Goal: Task Accomplishment & Management: Complete application form

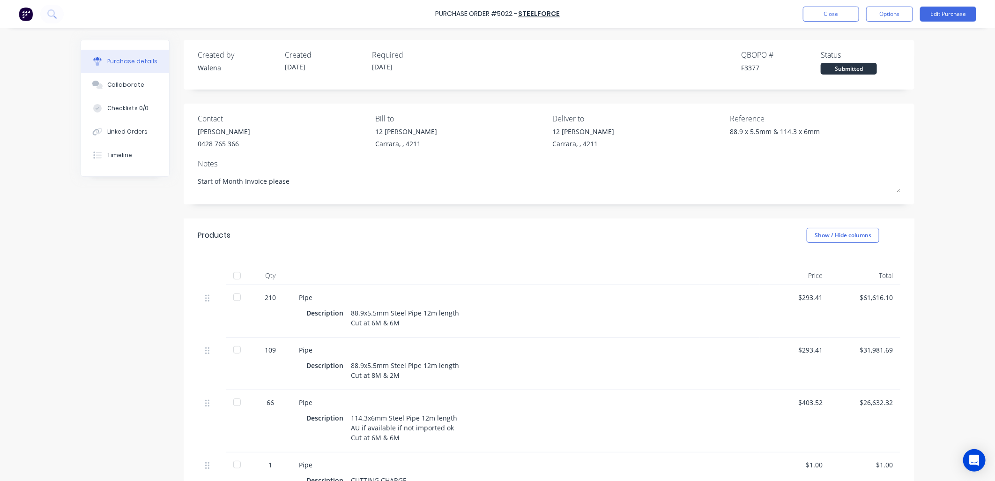
click at [74, 312] on div "Purchase details Collaborate Checklists 0/0 Linked Orders Timeline Created by W…" at bounding box center [497, 226] width 852 height 434
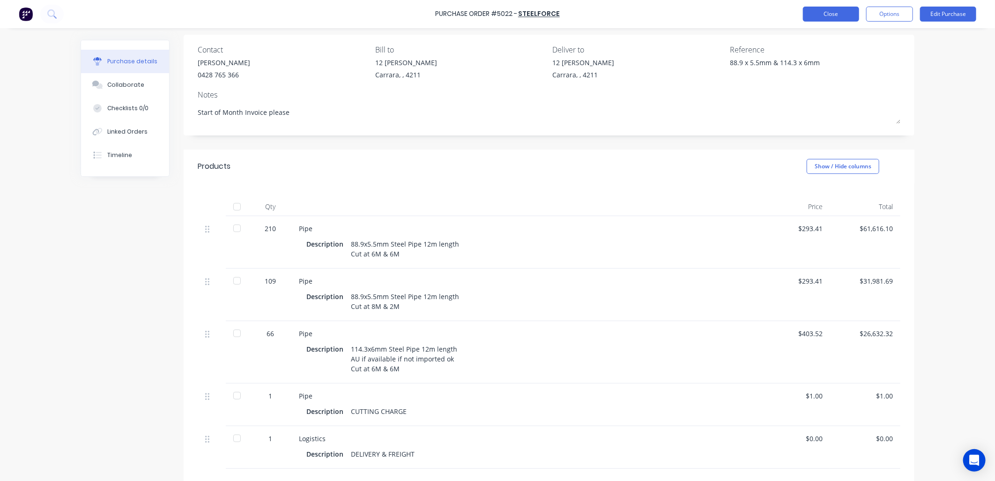
click at [845, 16] on button "Close" at bounding box center [831, 14] width 56 height 15
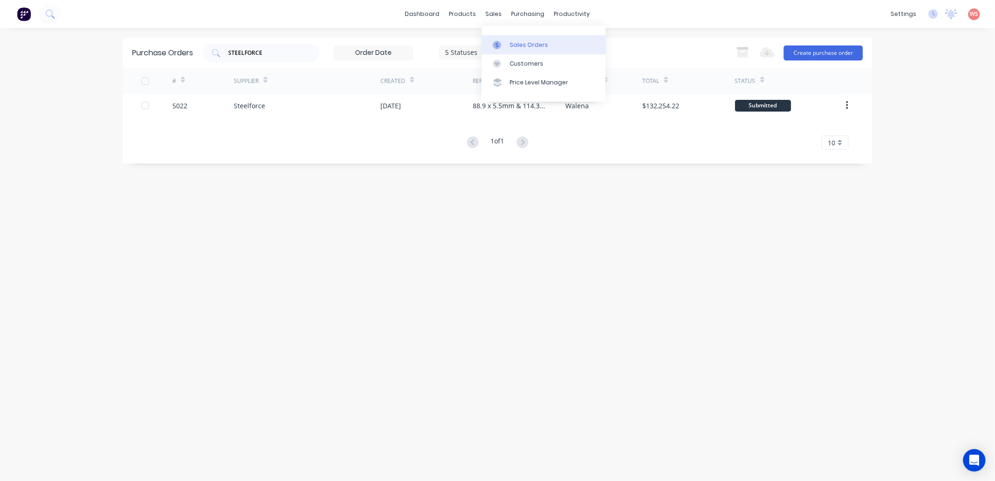
click at [522, 49] on link "Sales Orders" at bounding box center [543, 44] width 124 height 19
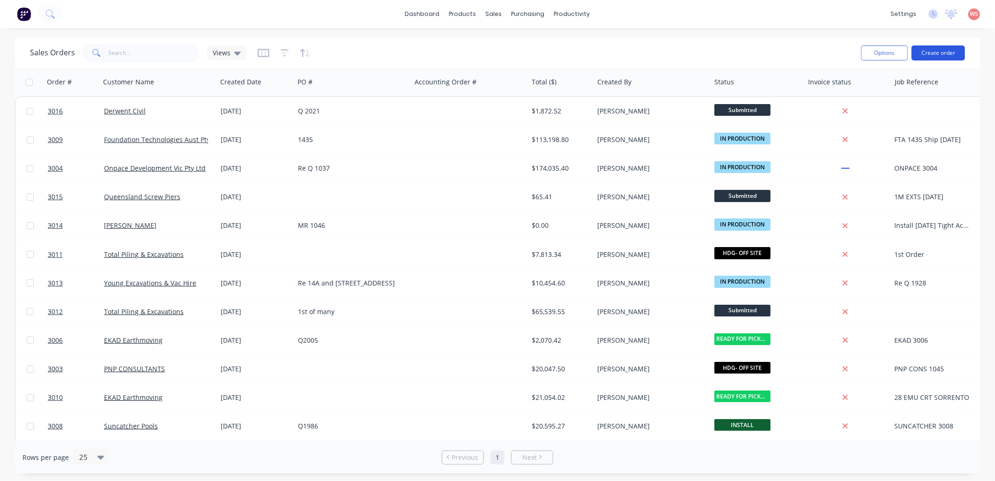
click at [934, 58] on button "Create order" at bounding box center [937, 52] width 53 height 15
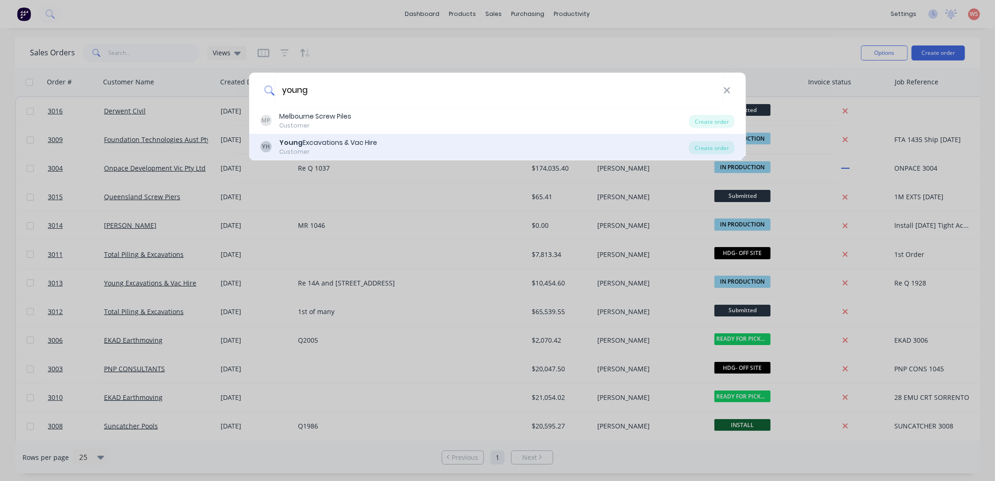
type input "young"
click at [328, 150] on div "Customer" at bounding box center [328, 152] width 98 height 8
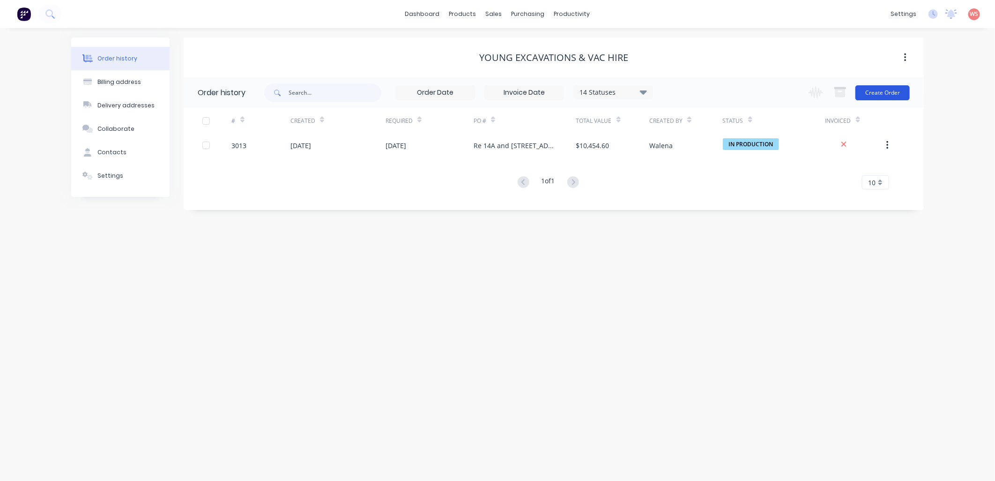
click at [888, 96] on button "Create Order" at bounding box center [882, 92] width 54 height 15
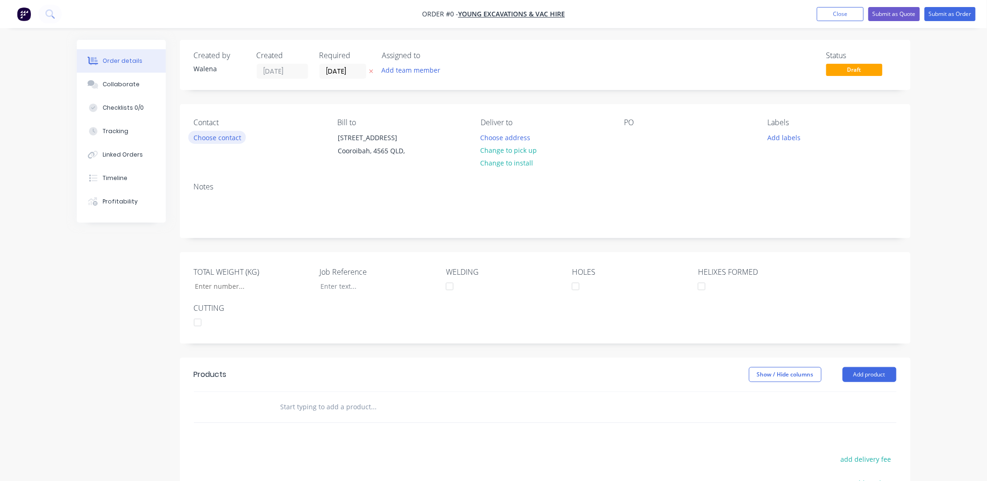
drag, startPoint x: 237, startPoint y: 137, endPoint x: 236, endPoint y: 143, distance: 6.2
click at [236, 143] on button "Choose contact" at bounding box center [217, 137] width 58 height 13
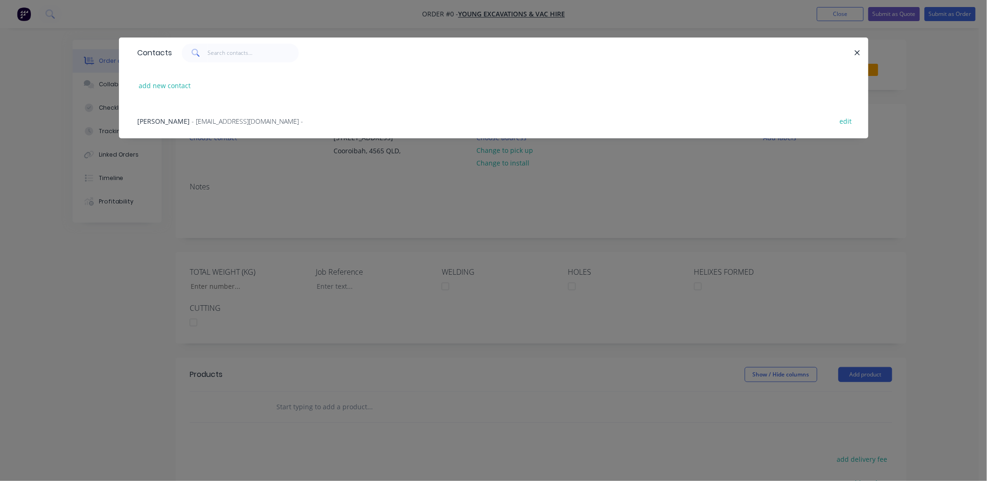
click at [212, 120] on span "- [EMAIL_ADDRESS][DOMAIN_NAME] -" at bounding box center [247, 121] width 111 height 9
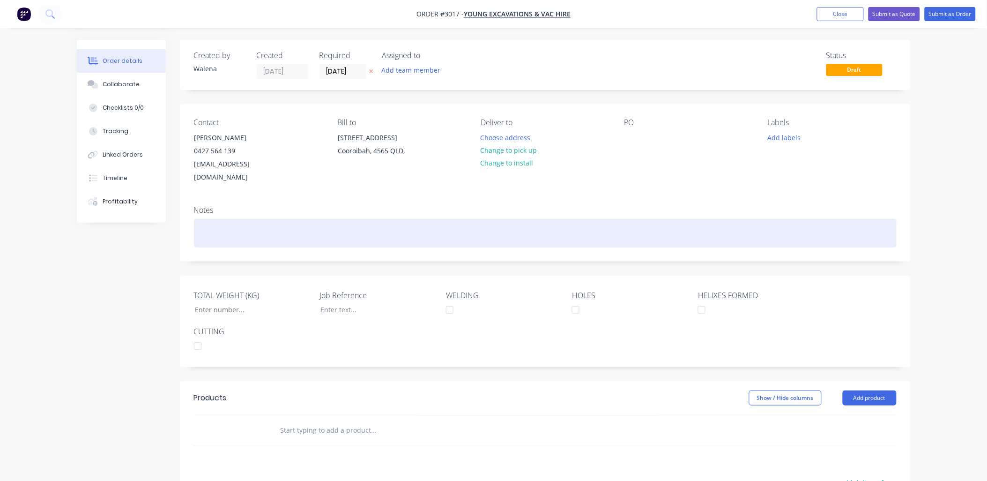
click at [217, 219] on div at bounding box center [545, 233] width 703 height 29
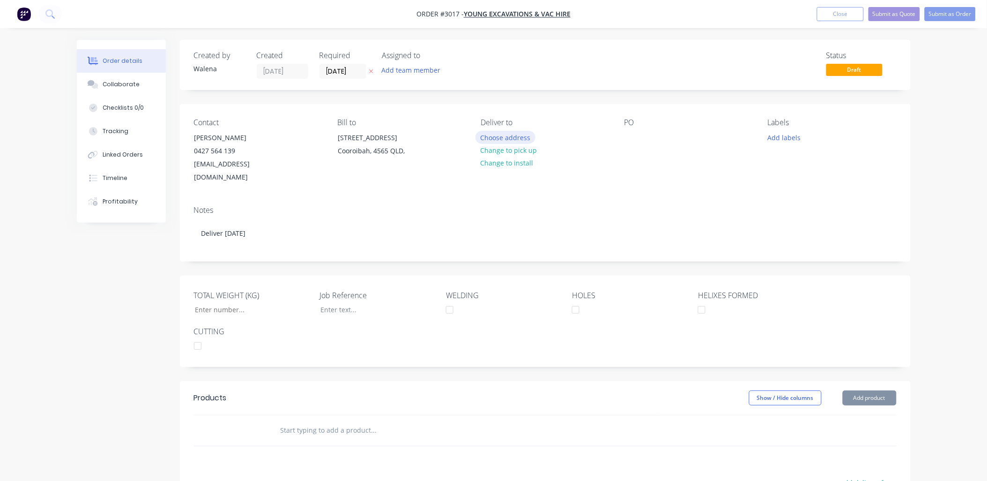
click at [511, 138] on button "Choose address" at bounding box center [505, 137] width 60 height 13
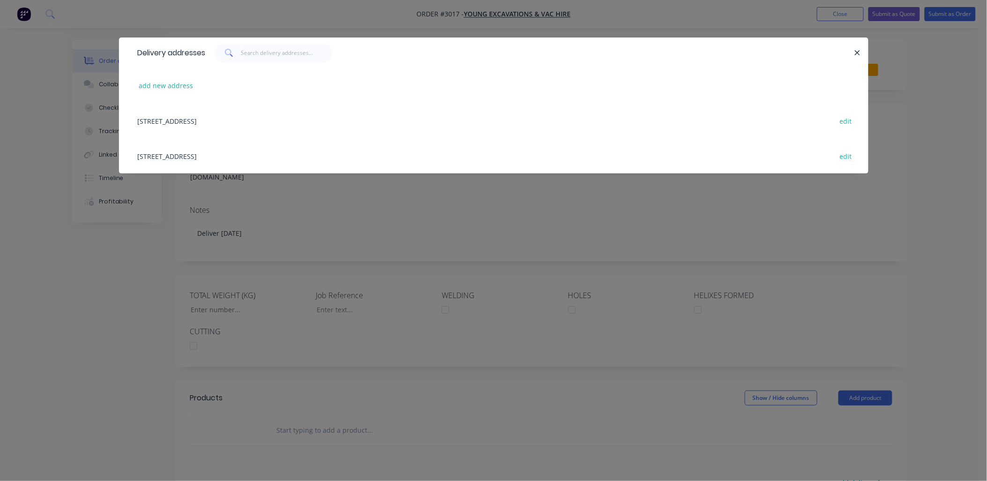
click at [224, 122] on div "[STREET_ADDRESS] edit" at bounding box center [493, 120] width 721 height 35
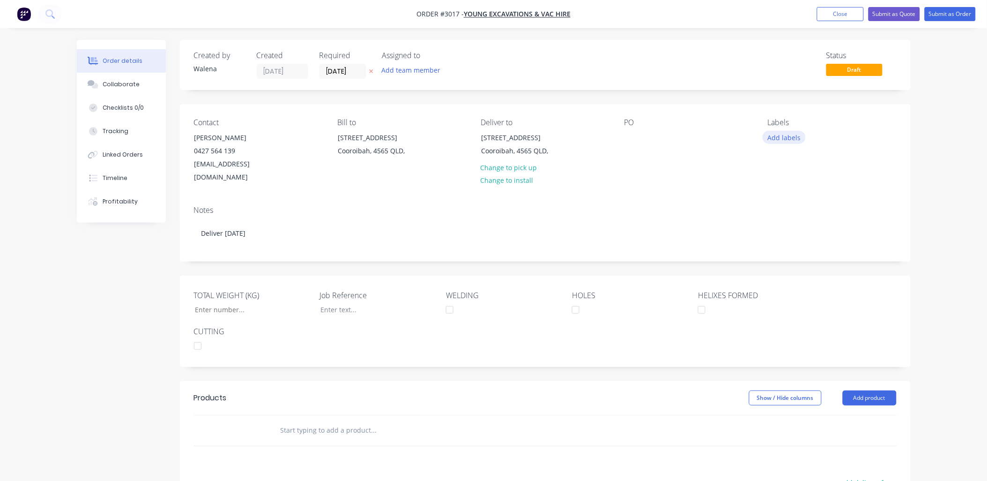
click at [785, 139] on button "Add labels" at bounding box center [783, 137] width 43 height 13
click at [785, 225] on div at bounding box center [785, 221] width 19 height 19
click at [787, 272] on div at bounding box center [785, 272] width 19 height 19
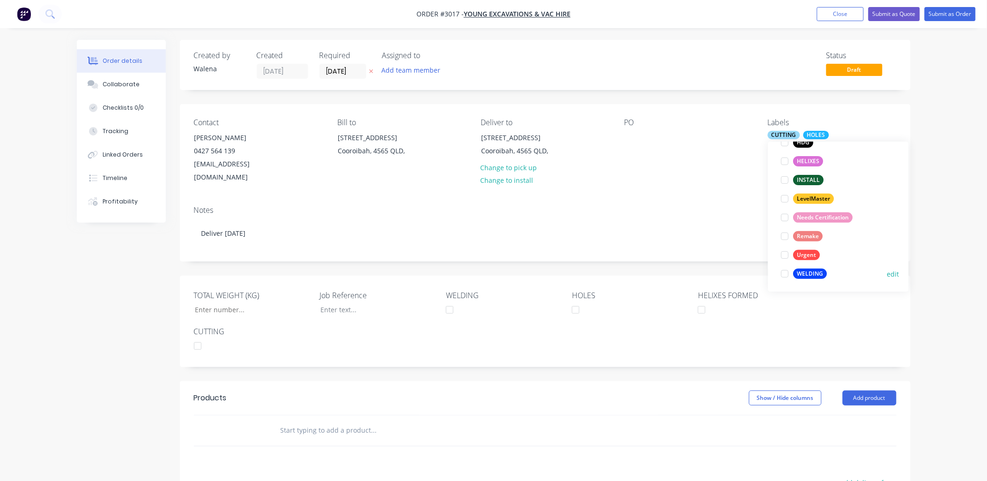
scroll to position [112, 0]
click at [785, 272] on div at bounding box center [785, 272] width 19 height 19
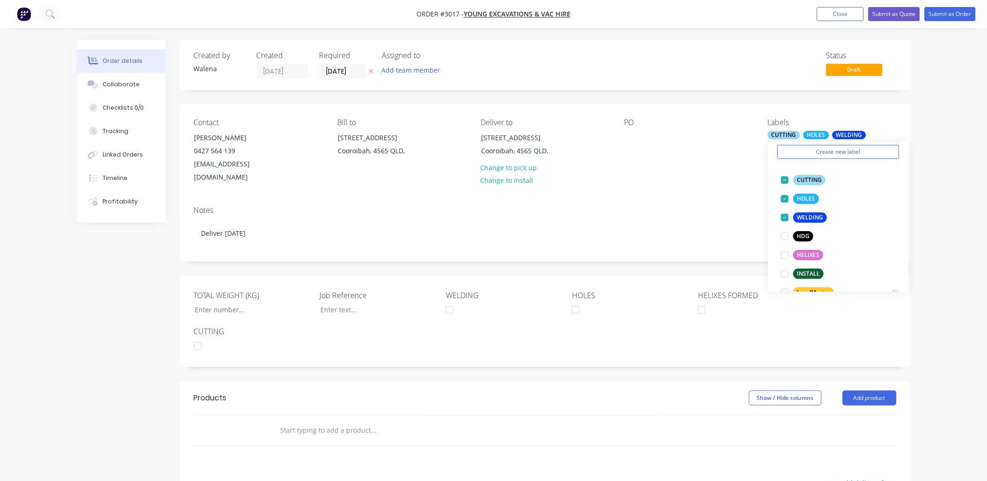
scroll to position [69, 0]
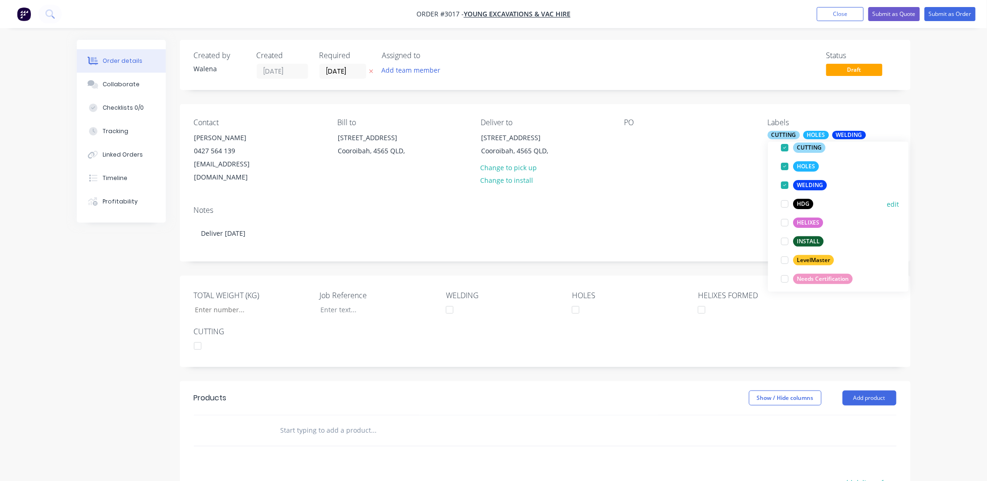
click at [786, 221] on div at bounding box center [785, 222] width 19 height 19
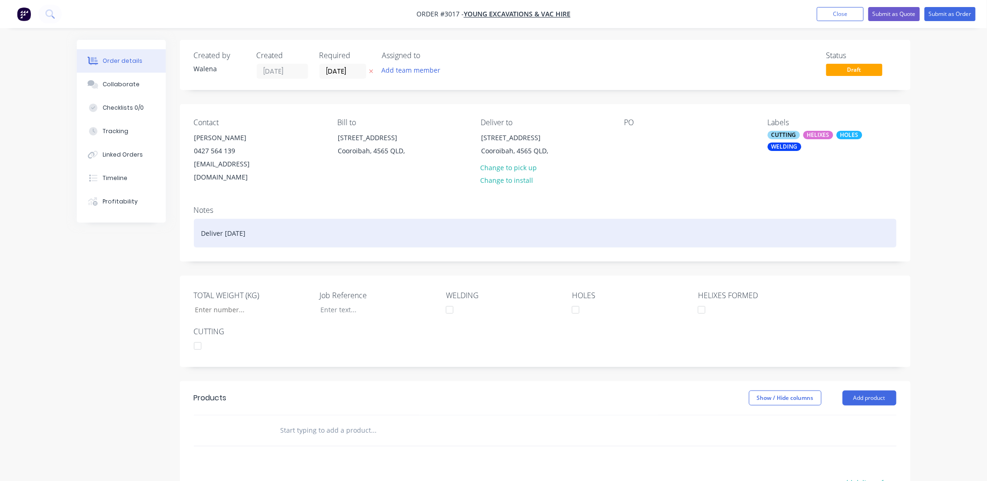
click at [678, 219] on div "Deliver [DATE]" at bounding box center [545, 233] width 703 height 29
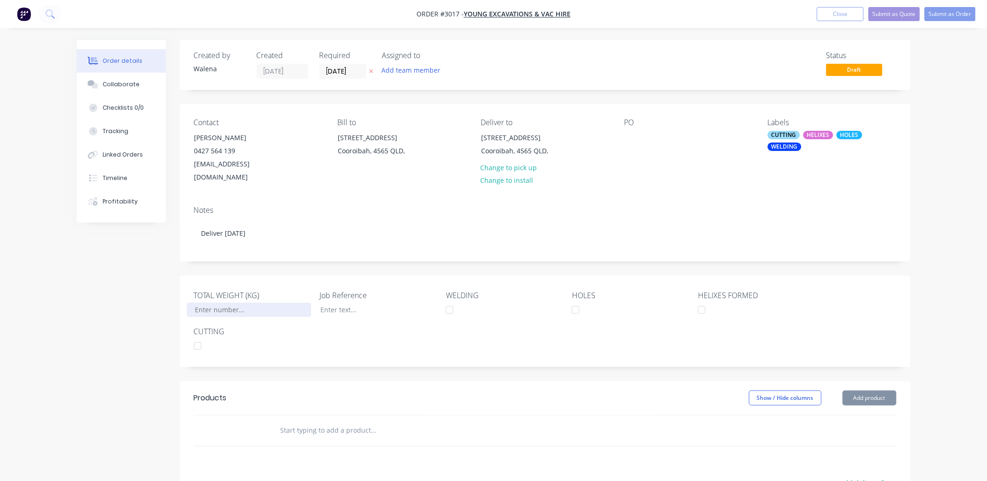
click at [211, 303] on input "TOTAL WEIGHT (KG)" at bounding box center [249, 310] width 124 height 14
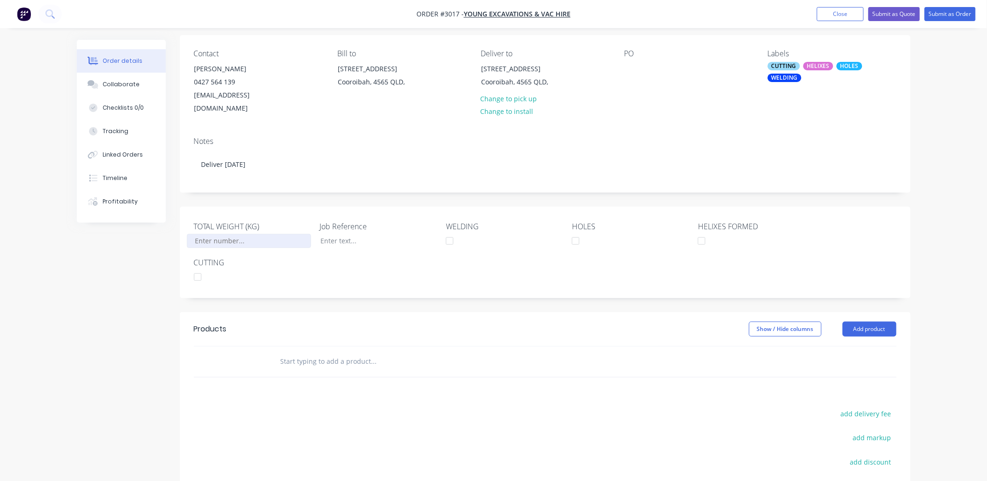
scroll to position [139, 0]
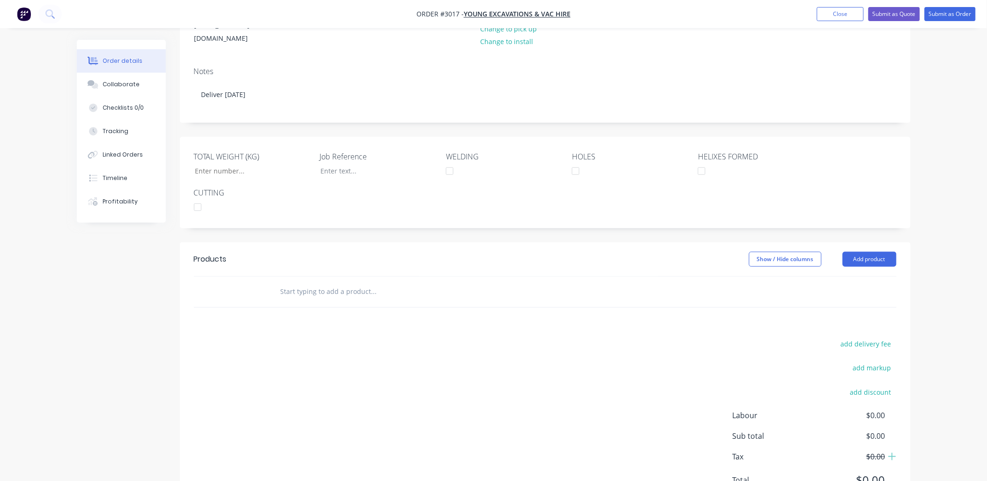
click at [285, 282] on input "text" at bounding box center [373, 291] width 187 height 19
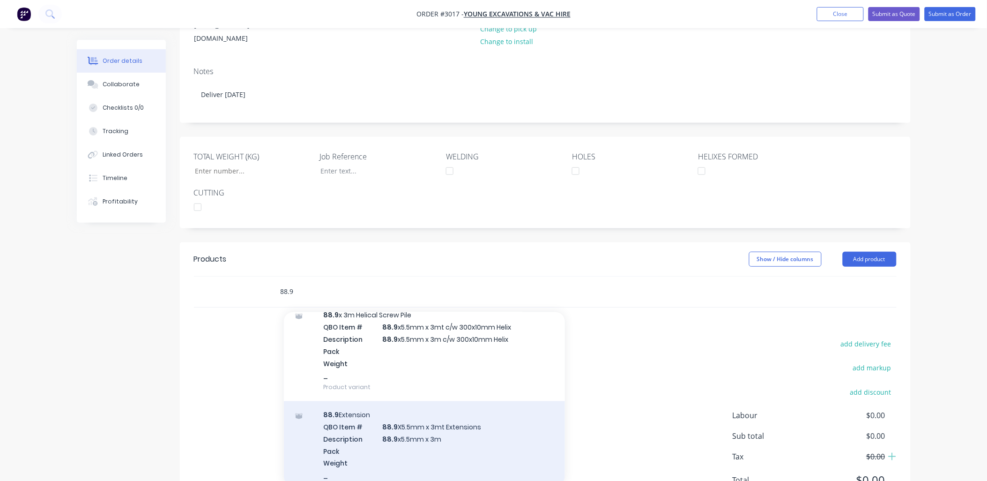
scroll to position [555, 0]
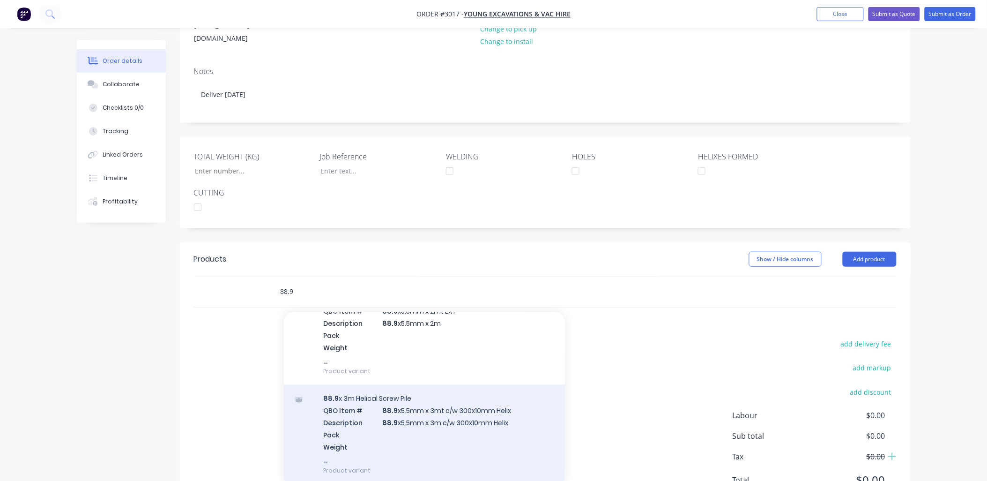
type input "88.9"
click at [471, 400] on div "88.9 x 3m Helical Screw Pile QBO Item # 88.9 x5.5mm x 3mt c/w 300x10mm Helix De…" at bounding box center [424, 435] width 281 height 100
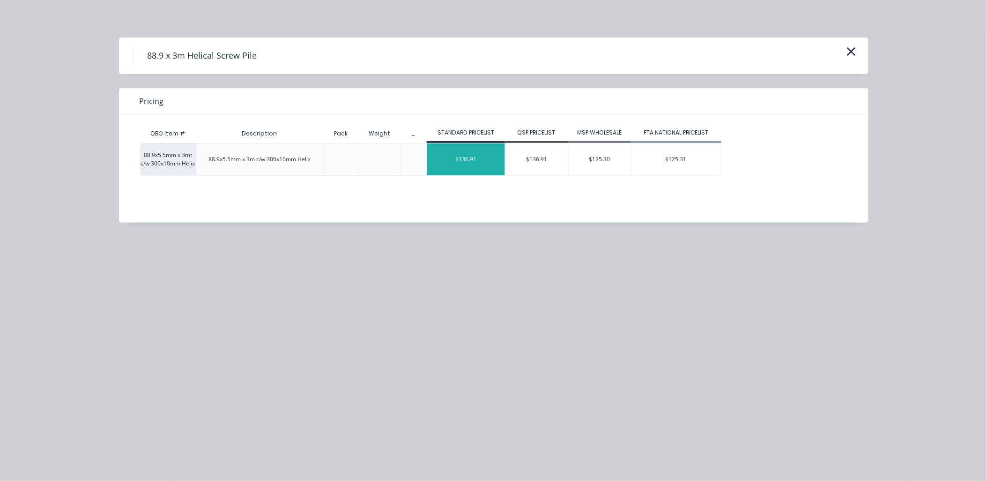
click at [474, 156] on div "$136.91" at bounding box center [466, 159] width 78 height 32
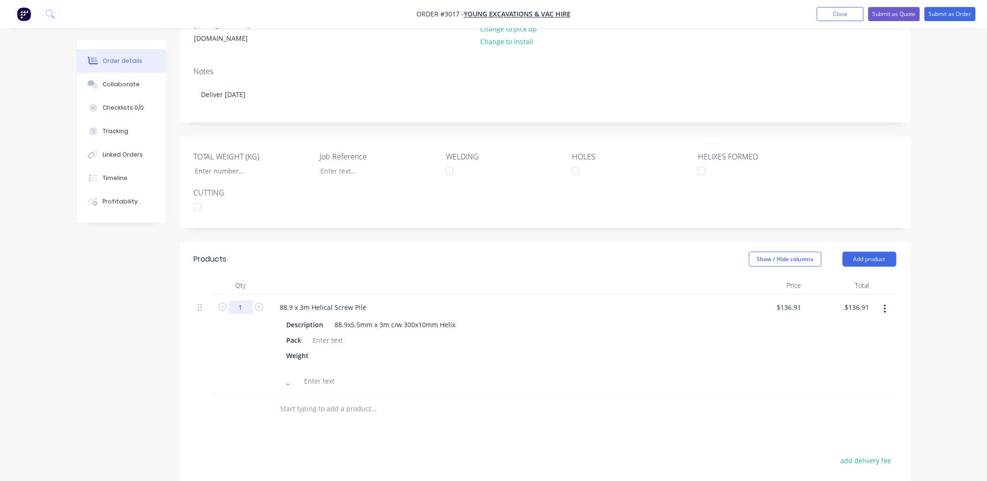
click at [241, 300] on input "1" at bounding box center [241, 307] width 24 height 14
type input "42"
type input "$5,750.22"
click at [518, 348] on div "Weight" at bounding box center [501, 359] width 437 height 23
click at [329, 333] on div at bounding box center [328, 340] width 38 height 14
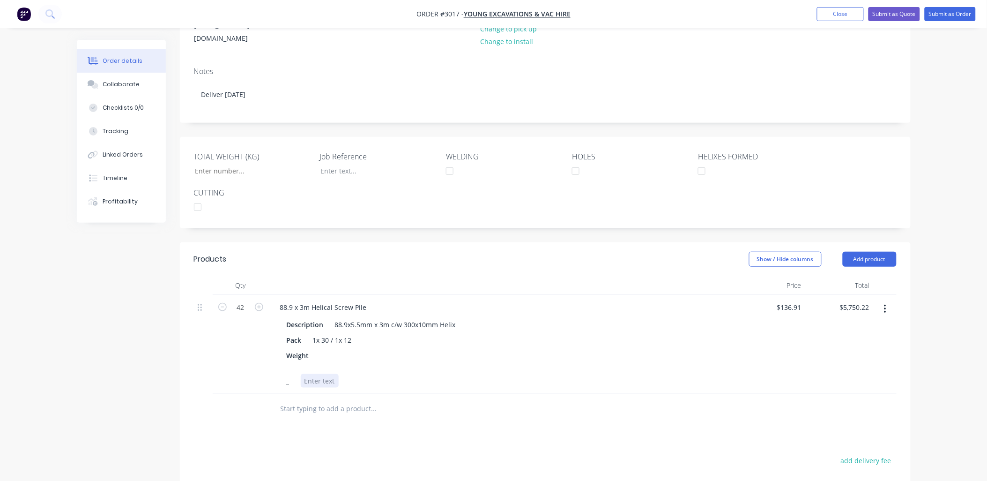
click at [310, 374] on div at bounding box center [320, 381] width 38 height 14
click at [614, 348] on div "Weight" at bounding box center [501, 359] width 437 height 23
drag, startPoint x: 581, startPoint y: 333, endPoint x: 406, endPoint y: 354, distance: 176.9
click at [580, 333] on div "Pack 1x 30 / 1x 12" at bounding box center [501, 340] width 437 height 14
drag, startPoint x: 324, startPoint y: 376, endPoint x: 324, endPoint y: 368, distance: 8.4
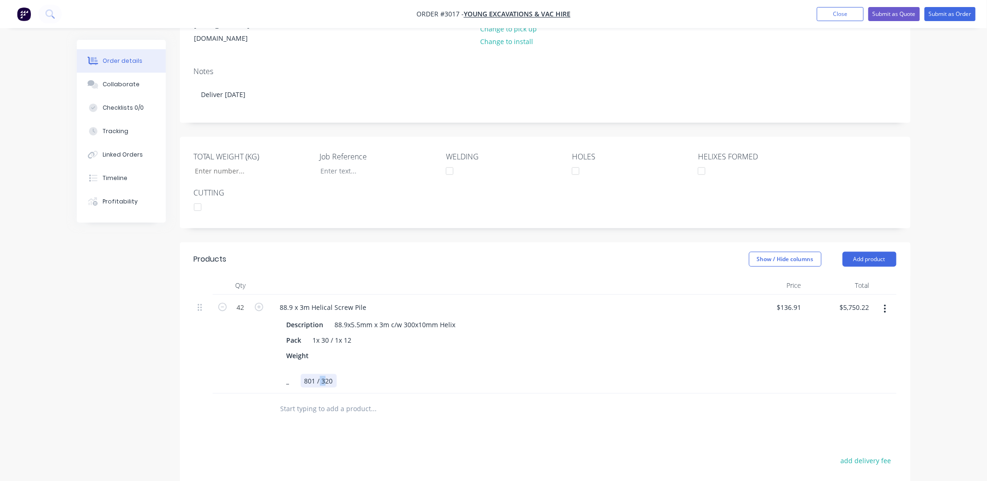
click at [324, 374] on div "801 / 320" at bounding box center [319, 381] width 36 height 14
drag, startPoint x: 333, startPoint y: 369, endPoint x: 308, endPoint y: 367, distance: 24.9
click at [300, 374] on div "_ 801 / 320" at bounding box center [501, 381] width 437 height 14
click at [306, 348] on div "Weight" at bounding box center [298, 355] width 30 height 14
click at [330, 348] on div at bounding box center [324, 359] width 14 height 23
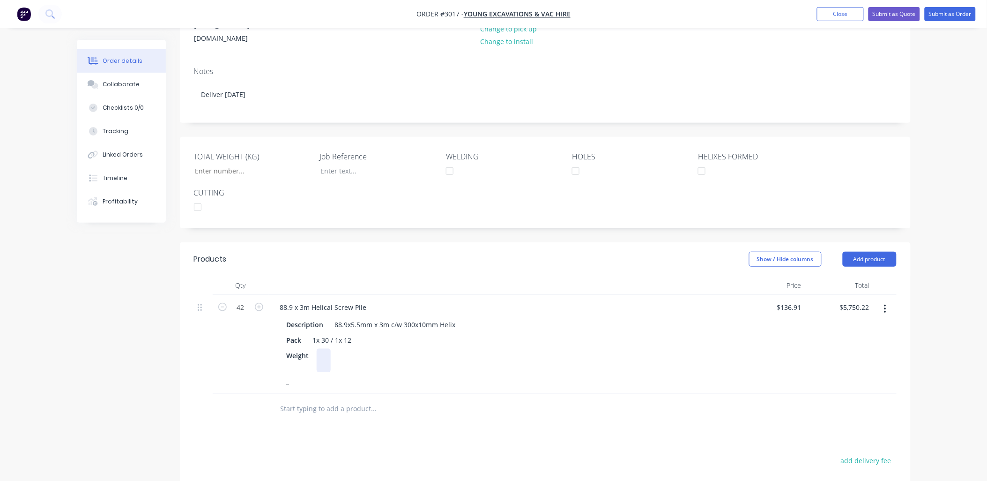
paste div
click at [311, 392] on input "text" at bounding box center [373, 398] width 187 height 19
click at [314, 300] on div "88.9 x 3m Helical Screw Pile" at bounding box center [324, 307] width 102 height 14
drag, startPoint x: 368, startPoint y: 296, endPoint x: 261, endPoint y: 293, distance: 106.8
click at [261, 295] on div "42 88.9 x 3m Helical Screw Pile Description 88.9x5.5mm x 3m c/w 300x10mm Helix …" at bounding box center [545, 339] width 703 height 89
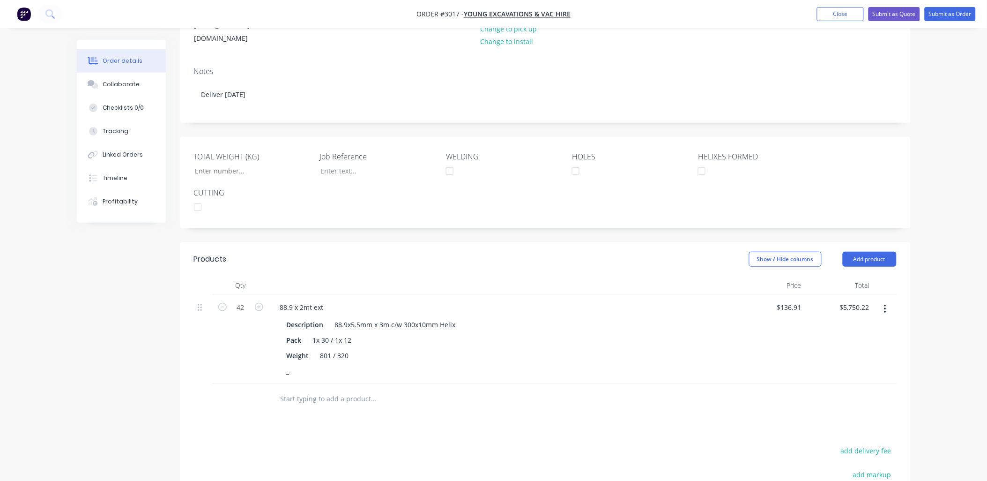
click at [822, 330] on div "$5,750.22 $5,750.22" at bounding box center [839, 339] width 68 height 89
drag, startPoint x: 358, startPoint y: 343, endPoint x: 397, endPoint y: 345, distance: 38.9
click at [343, 348] on div "Weight 801 / 320" at bounding box center [501, 355] width 437 height 14
click at [612, 348] on div "Weight 801 / 320" at bounding box center [501, 355] width 437 height 14
drag, startPoint x: 278, startPoint y: 293, endPoint x: 427, endPoint y: 294, distance: 148.9
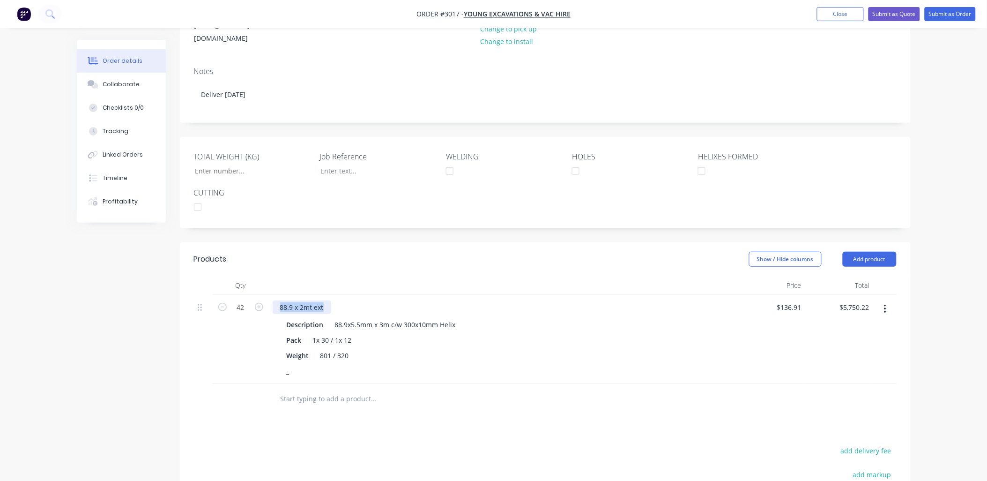
click at [427, 300] on div "88.9 x 2mt ext" at bounding box center [503, 307] width 461 height 14
drag, startPoint x: 333, startPoint y: 313, endPoint x: 636, endPoint y: 313, distance: 302.6
click at [636, 318] on div "Description 88.9x5.5mm x 3m c/w 300x10mm Helix" at bounding box center [501, 325] width 437 height 14
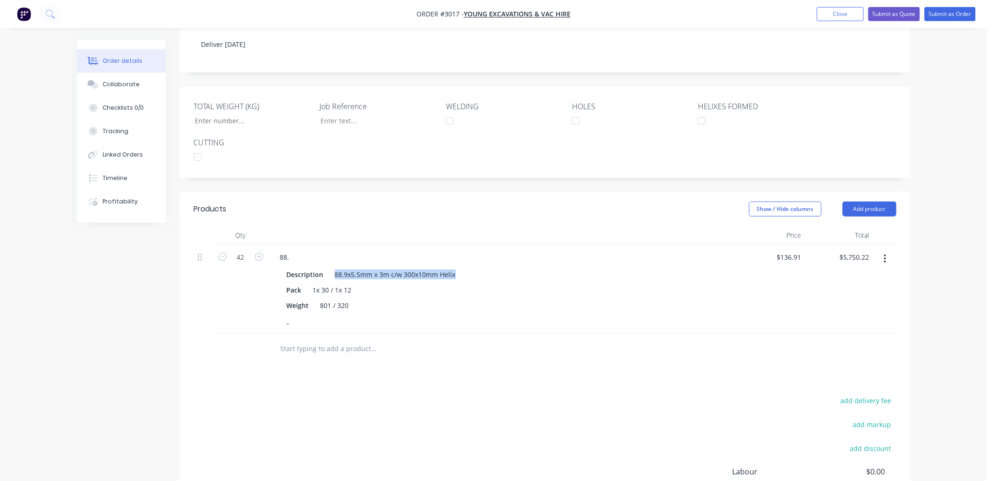
scroll to position [208, 0]
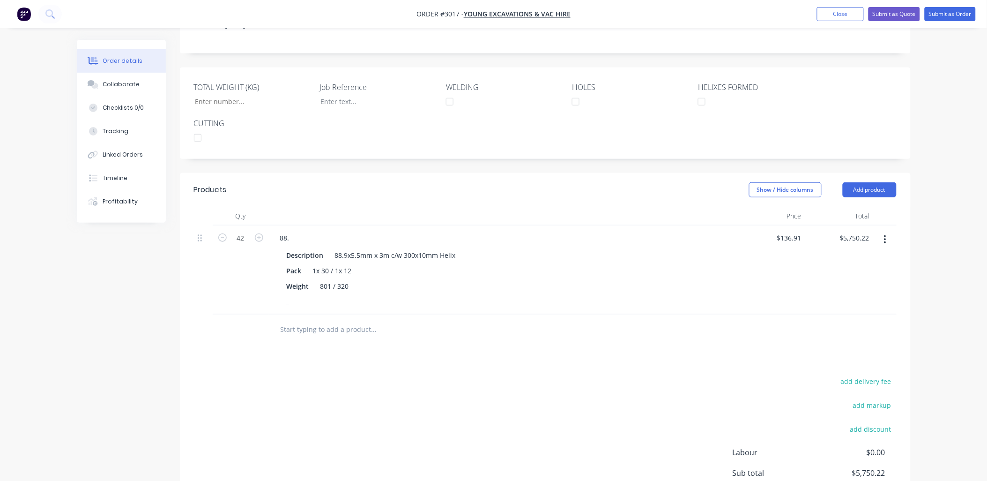
click at [297, 326] on input "text" at bounding box center [373, 329] width 187 height 19
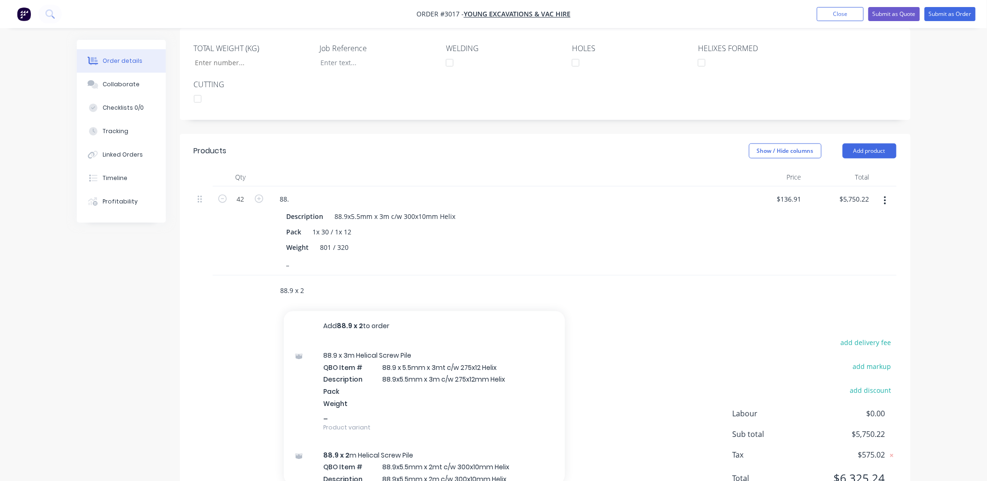
scroll to position [148, 0]
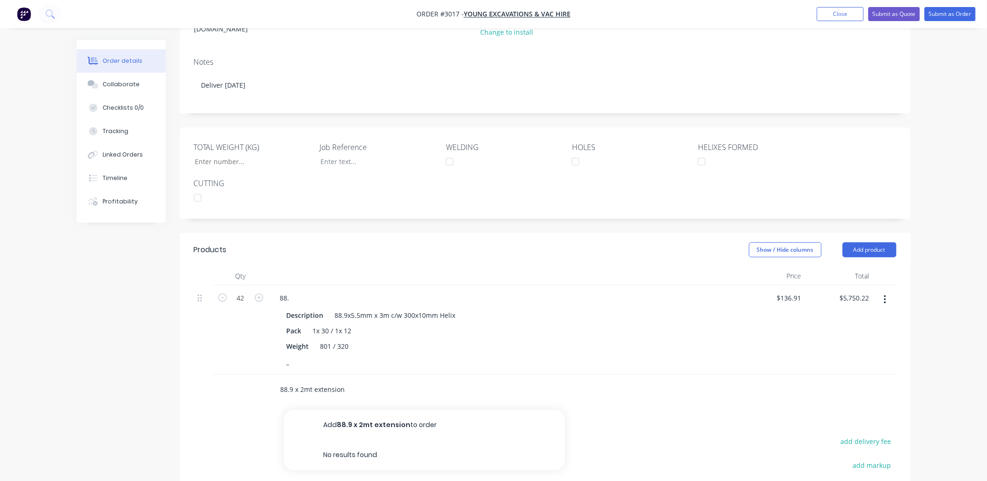
type input "88.9 x 2mt extension"
click at [661, 339] on div "Weight 801 / 320" at bounding box center [501, 346] width 437 height 14
click at [860, 242] on button "Add product" at bounding box center [870, 249] width 54 height 15
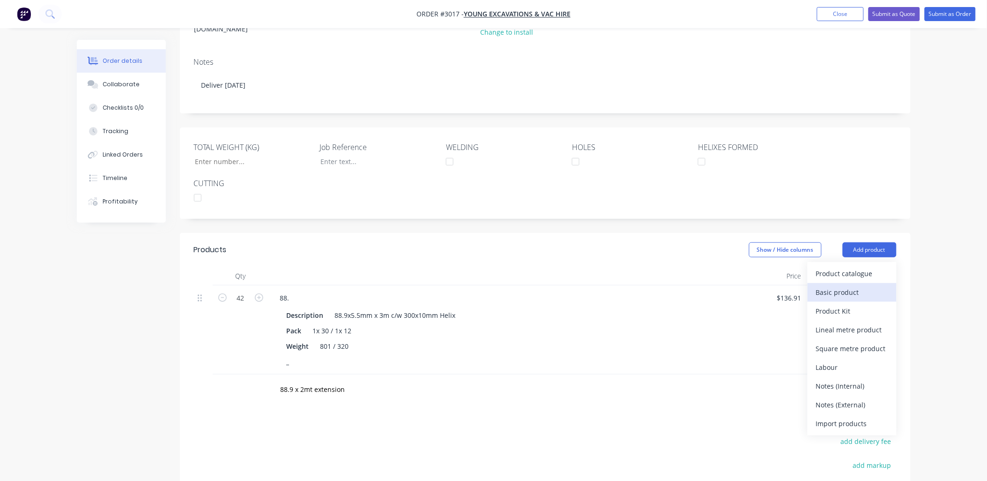
click at [844, 285] on div "Basic product" at bounding box center [852, 292] width 72 height 14
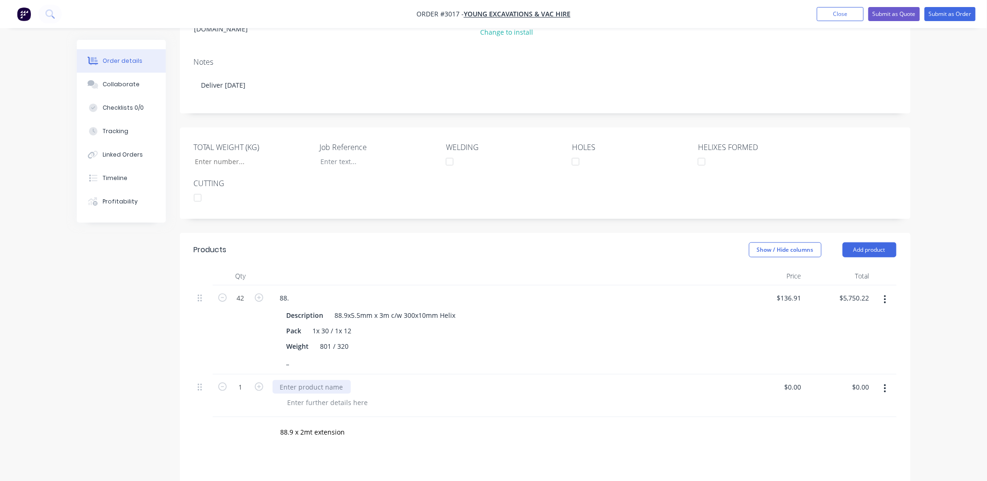
click at [303, 386] on div at bounding box center [312, 387] width 78 height 14
click at [319, 397] on div at bounding box center [328, 402] width 96 height 14
click at [286, 382] on div "88.9" at bounding box center [287, 387] width 28 height 14
click at [293, 382] on div "88.9" at bounding box center [287, 387] width 28 height 14
click at [867, 242] on button "Add product" at bounding box center [870, 249] width 54 height 15
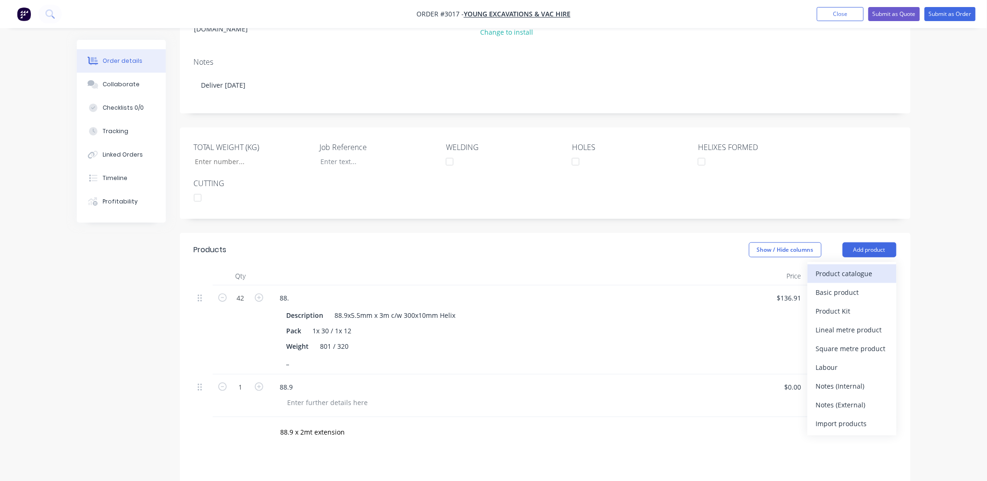
click at [855, 266] on div "Product catalogue" at bounding box center [852, 273] width 72 height 14
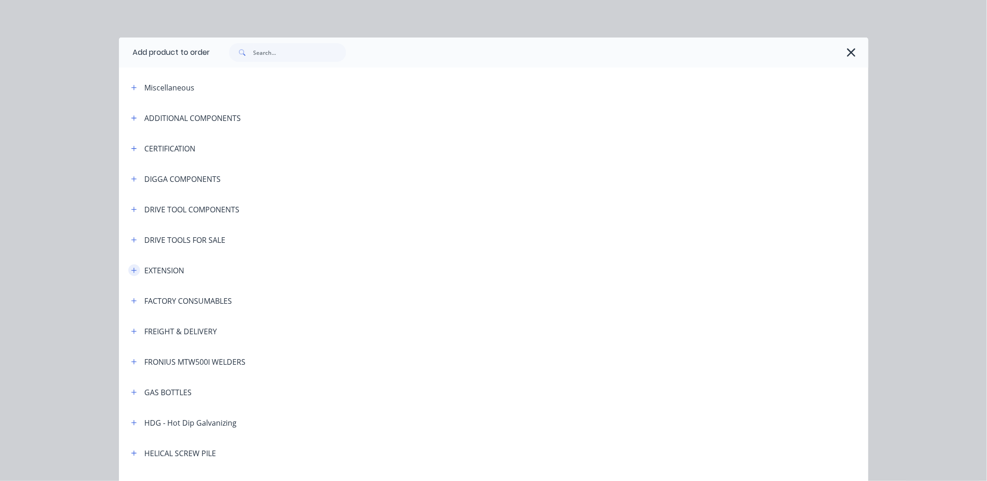
click at [132, 271] on icon "button" at bounding box center [134, 270] width 6 height 7
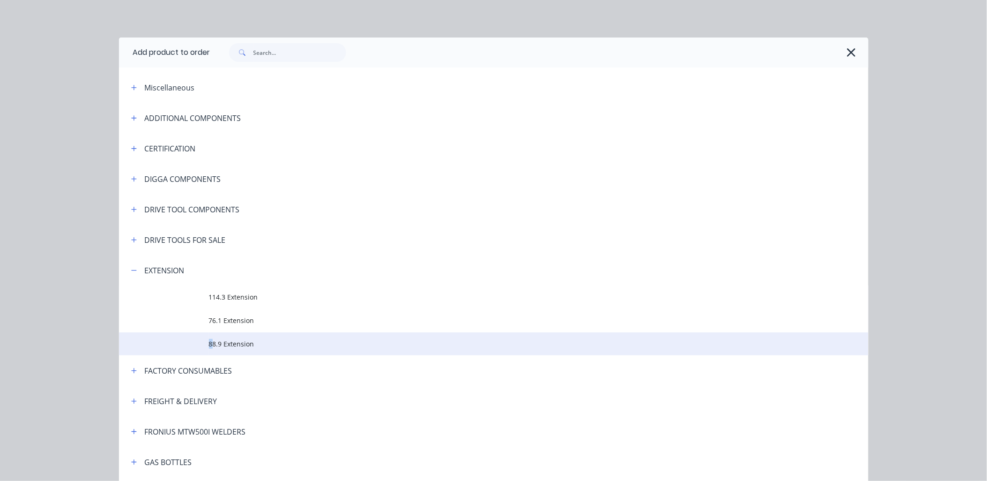
click at [209, 344] on span "88.9 Extension" at bounding box center [472, 344] width 527 height 10
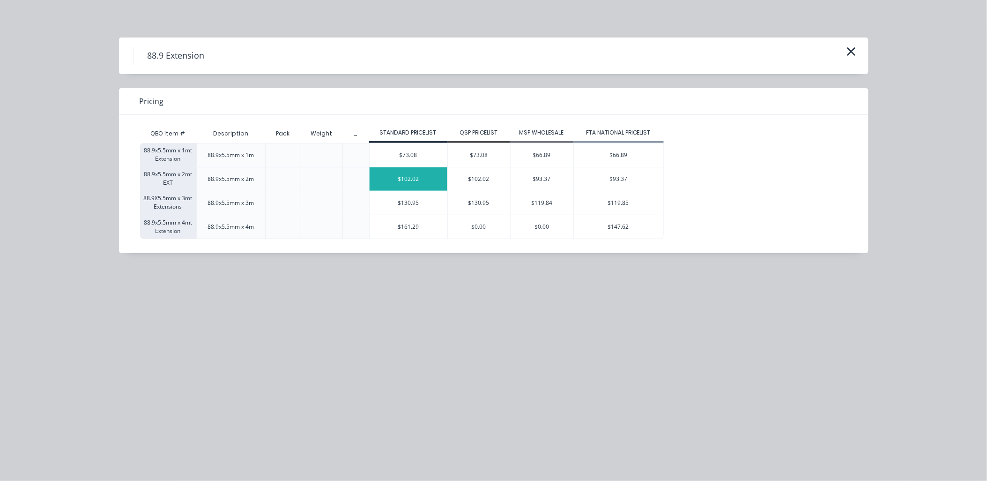
click at [417, 178] on div "$102.02" at bounding box center [409, 178] width 78 height 23
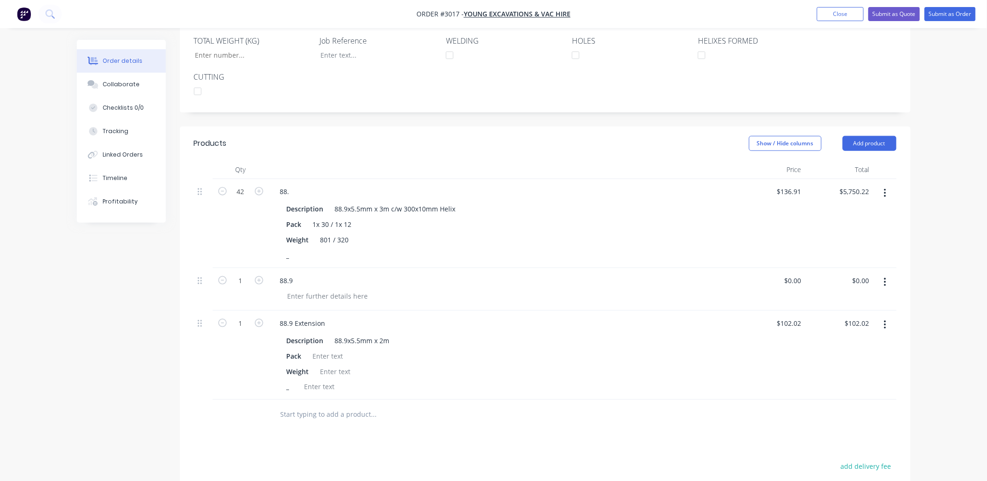
scroll to position [287, 0]
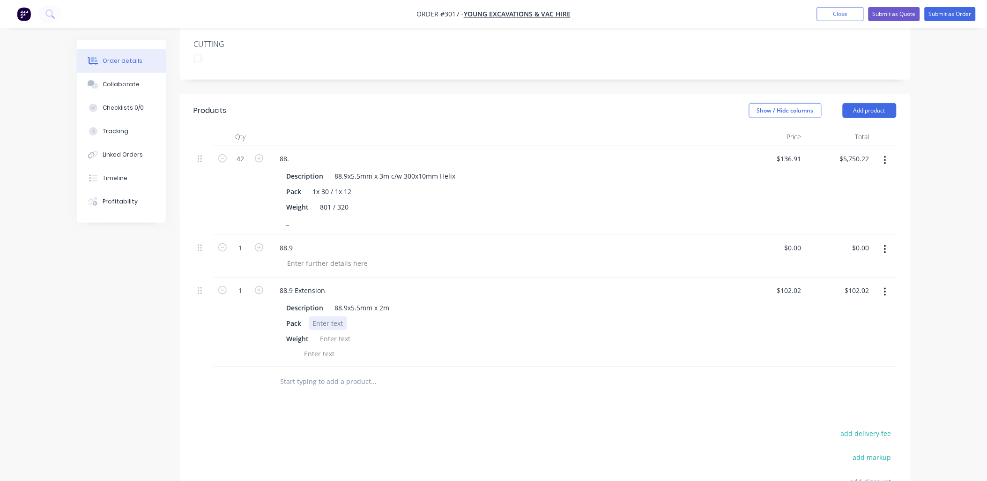
click at [331, 319] on div at bounding box center [328, 323] width 38 height 14
click at [329, 336] on div at bounding box center [336, 339] width 38 height 14
click at [568, 301] on div "Description 88.9x5.5mm x 2m" at bounding box center [501, 308] width 437 height 14
click at [884, 155] on icon "button" at bounding box center [885, 160] width 2 height 10
click at [848, 234] on div "Delete" at bounding box center [852, 241] width 72 height 14
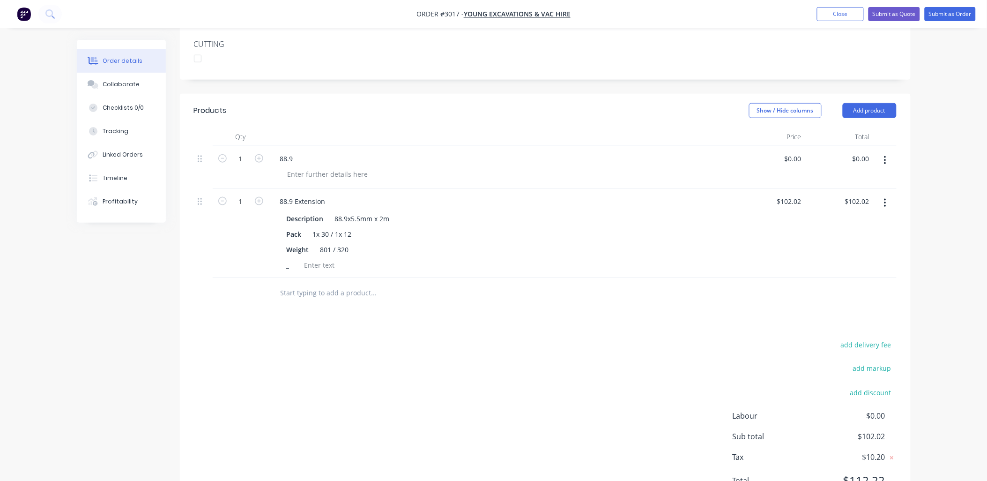
click at [886, 155] on icon "button" at bounding box center [885, 160] width 2 height 10
click at [855, 234] on div "Delete" at bounding box center [852, 241] width 72 height 14
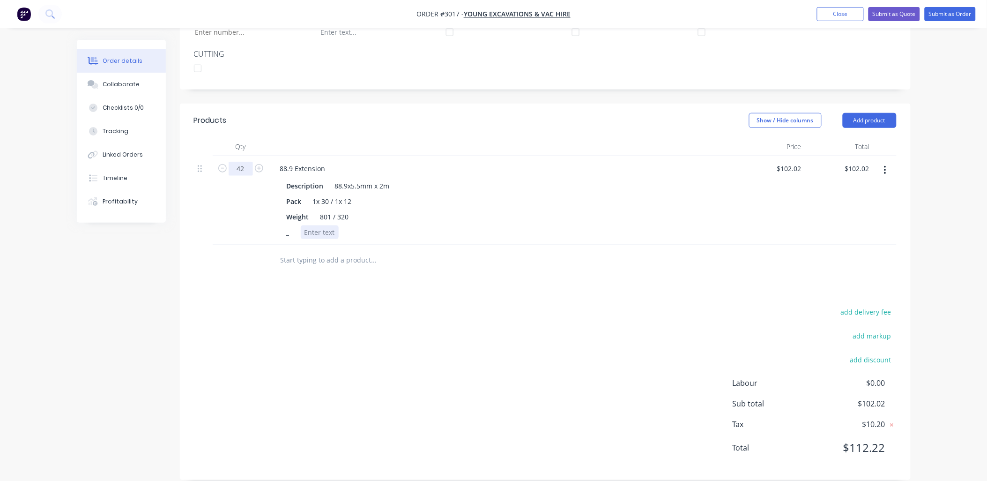
type input "42"
type input "$4,284.84"
click at [333, 225] on div at bounding box center [320, 232] width 38 height 14
click at [299, 251] on input "text" at bounding box center [373, 260] width 187 height 19
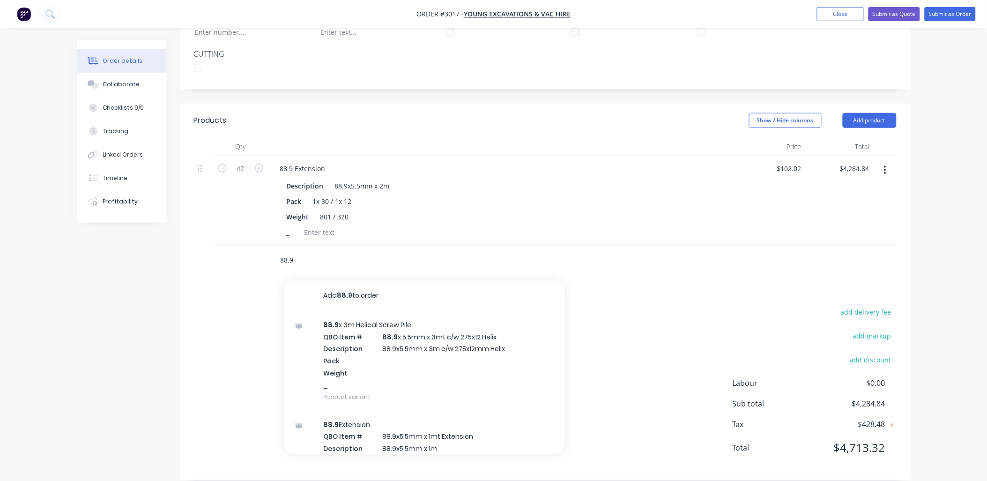
scroll to position [208, 0]
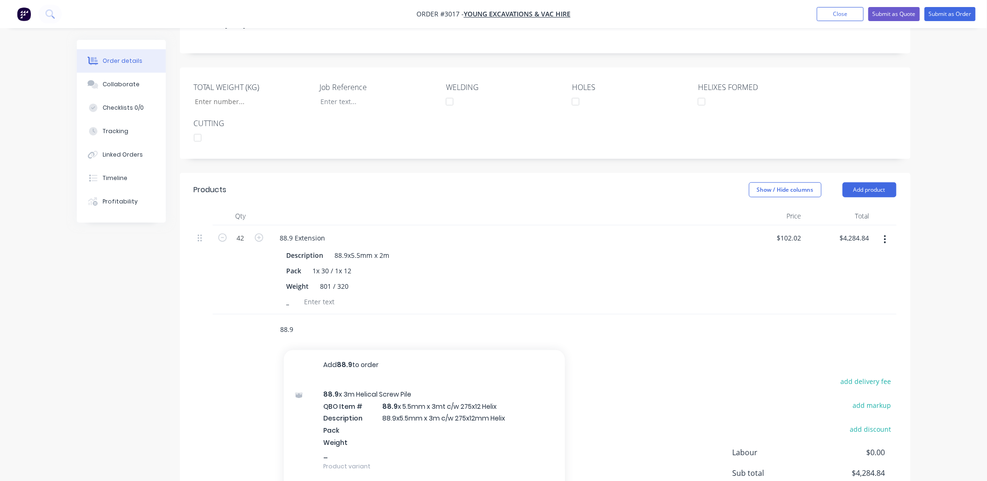
type input "88.9"
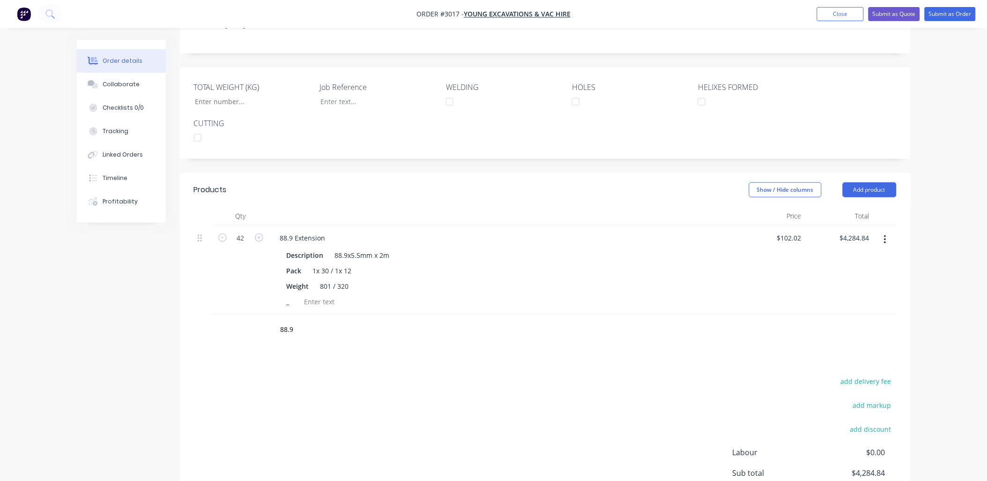
click at [673, 357] on div "Products Show / Hide columns Add product Qty Price Total 42 88.9 Extension Desc…" at bounding box center [545, 361] width 731 height 376
click at [874, 182] on button "Add product" at bounding box center [870, 189] width 54 height 15
click at [864, 207] on div "Product catalogue" at bounding box center [852, 214] width 72 height 14
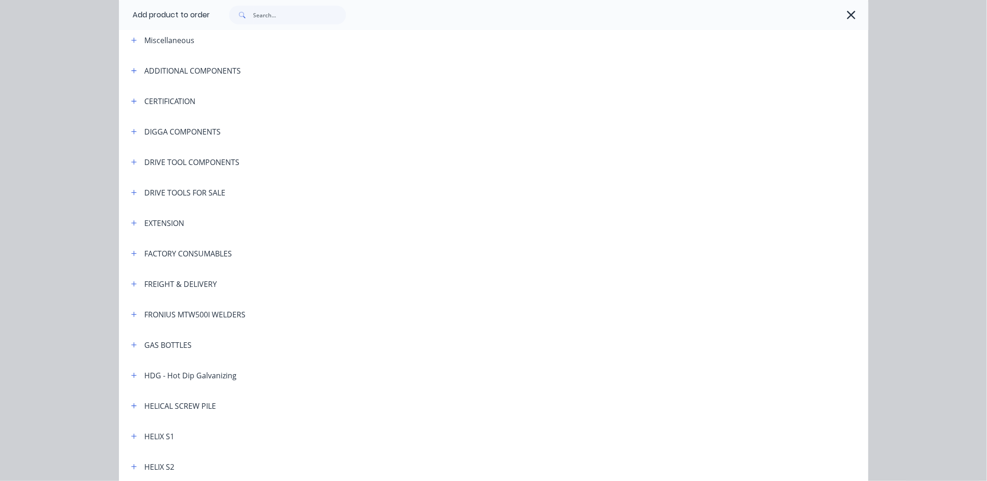
scroll to position [69, 0]
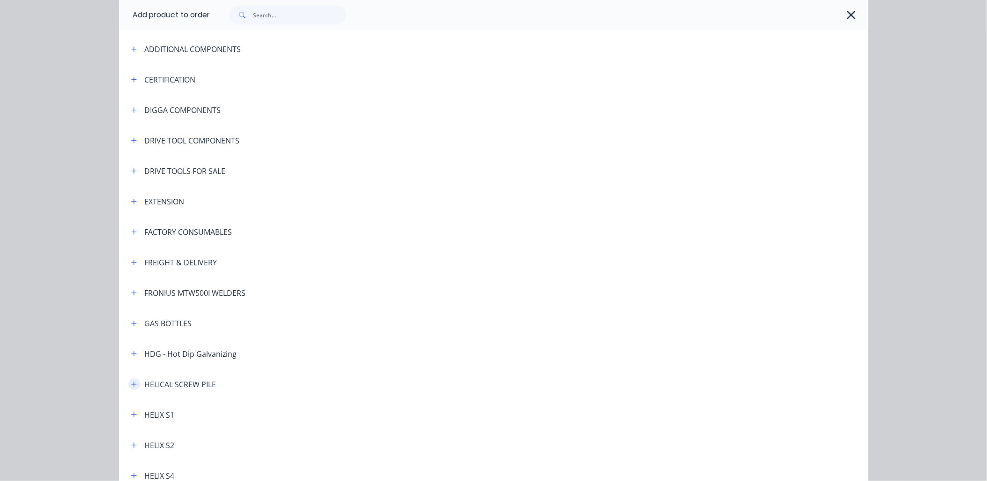
click at [132, 384] on icon "button" at bounding box center [134, 384] width 6 height 7
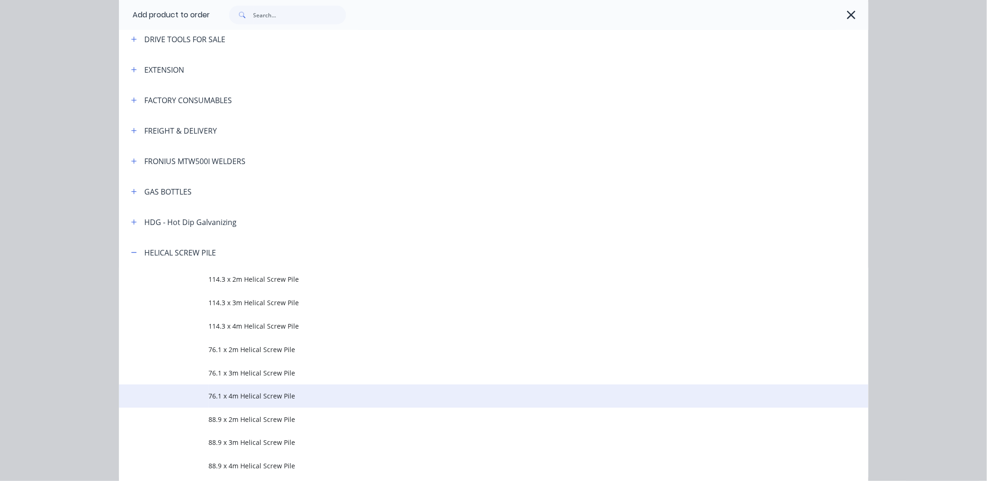
scroll to position [208, 0]
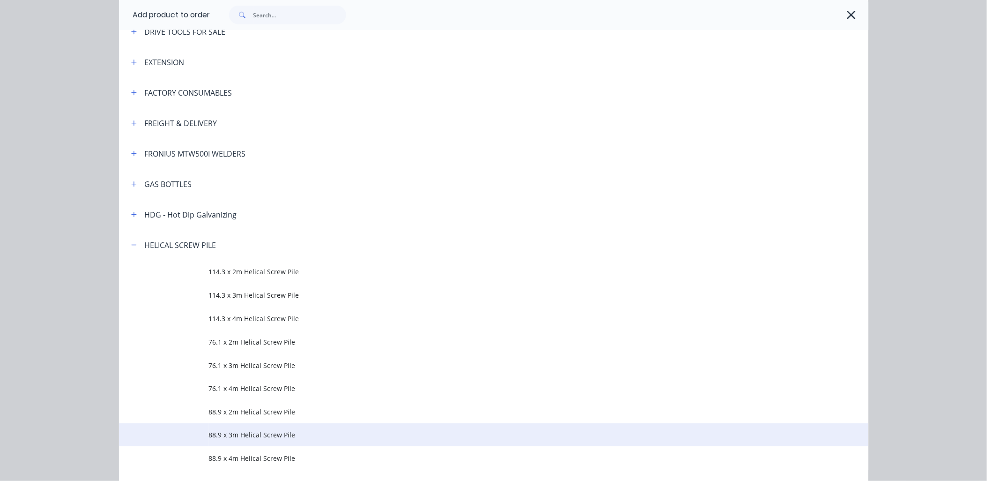
click at [279, 431] on span "88.9 x 3m Helical Screw Pile" at bounding box center [472, 435] width 527 height 10
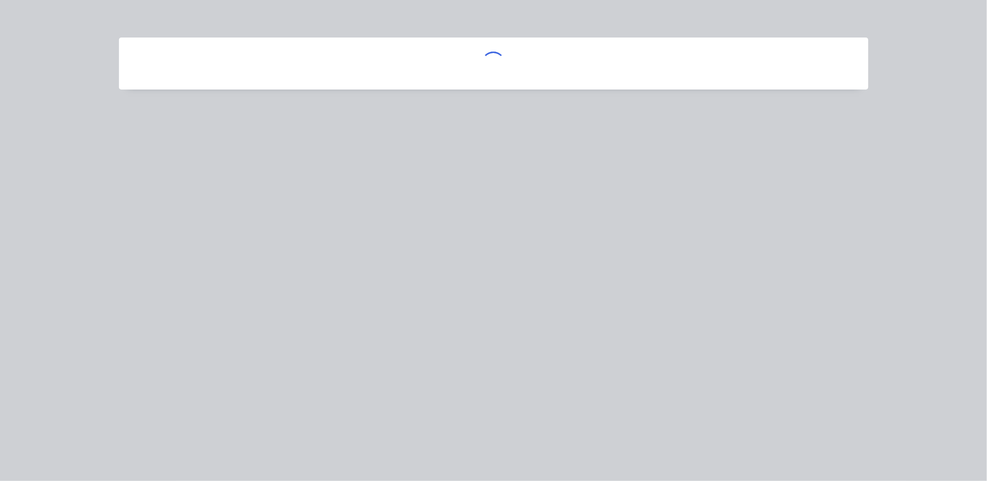
scroll to position [0, 0]
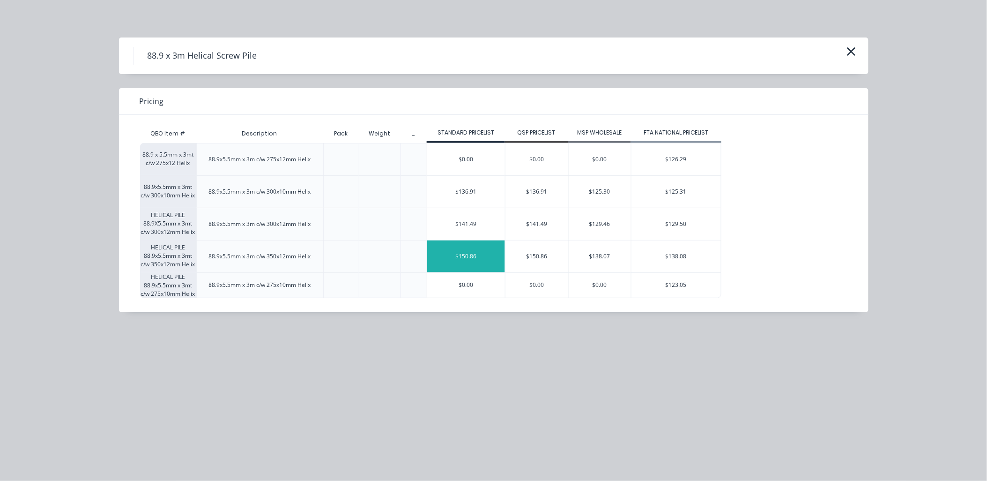
click at [457, 260] on div "$150.86" at bounding box center [466, 256] width 78 height 32
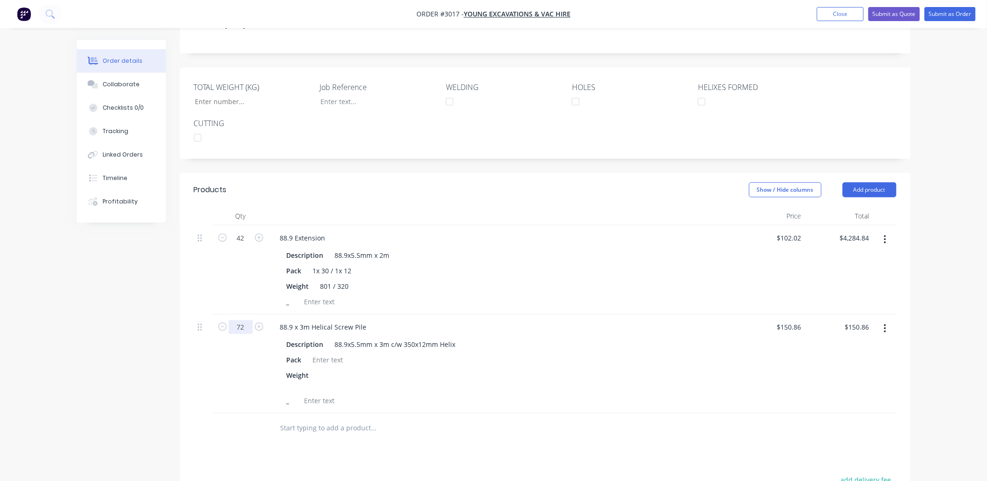
type input "72"
type input "$10,861.92"
click at [236, 256] on div "42" at bounding box center [241, 269] width 56 height 89
click at [337, 353] on div at bounding box center [328, 360] width 38 height 14
click at [320, 368] on div at bounding box center [324, 379] width 14 height 23
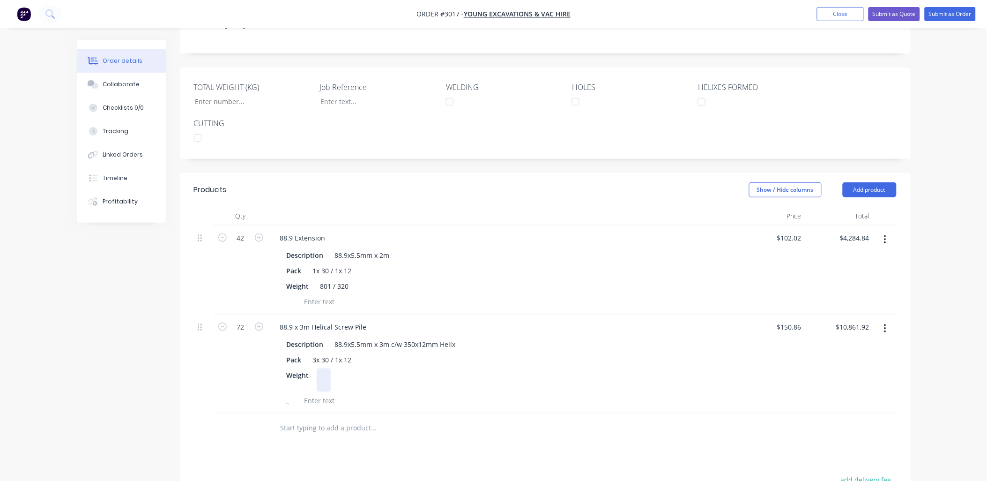
click at [322, 368] on div at bounding box center [324, 379] width 14 height 23
click at [314, 353] on div "3x 30 / 1x 12" at bounding box center [332, 360] width 46 height 14
click at [312, 353] on div "3x 30 / 1x 12" at bounding box center [332, 360] width 46 height 14
click at [409, 279] on div "Weight 801 / 320" at bounding box center [501, 286] width 437 height 14
click at [320, 295] on div at bounding box center [320, 302] width 38 height 14
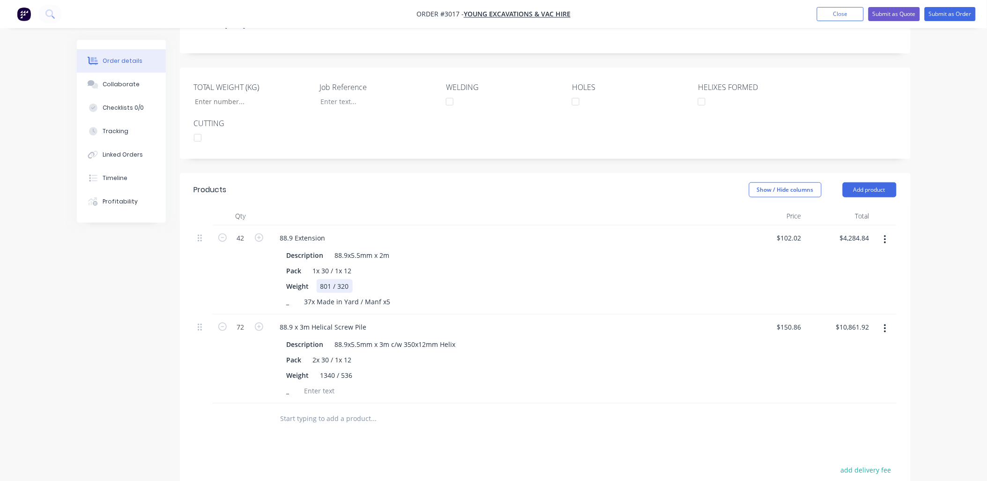
click at [494, 279] on div "Weight 801 / 320" at bounding box center [501, 286] width 437 height 14
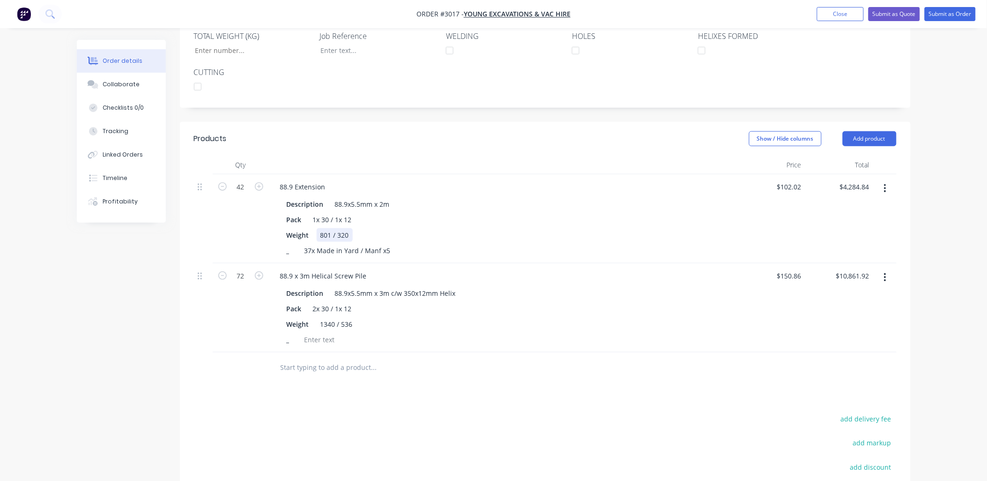
scroll to position [277, 0]
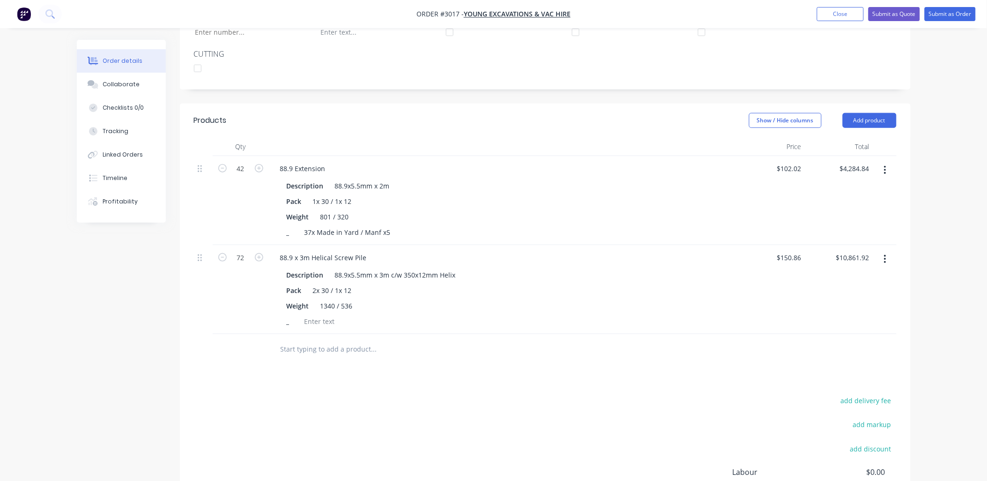
click at [324, 348] on input "text" at bounding box center [373, 349] width 187 height 19
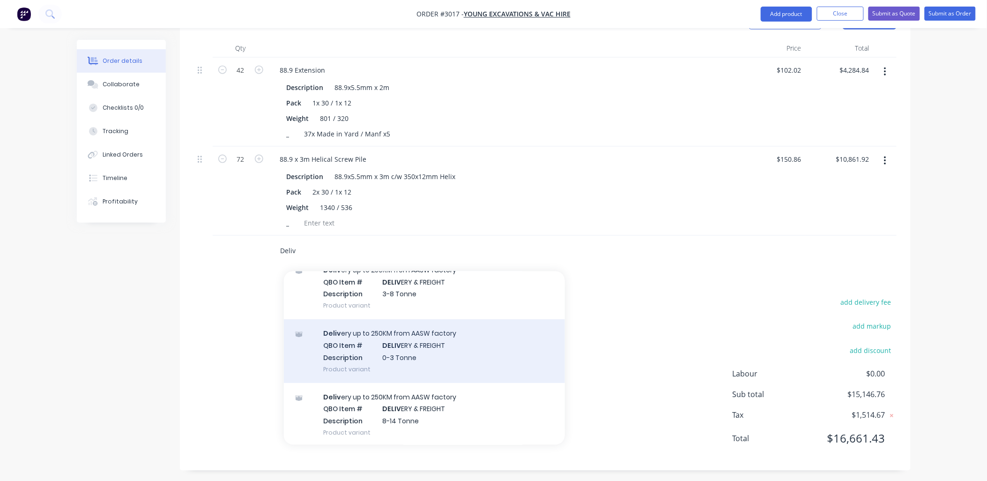
scroll to position [16, 0]
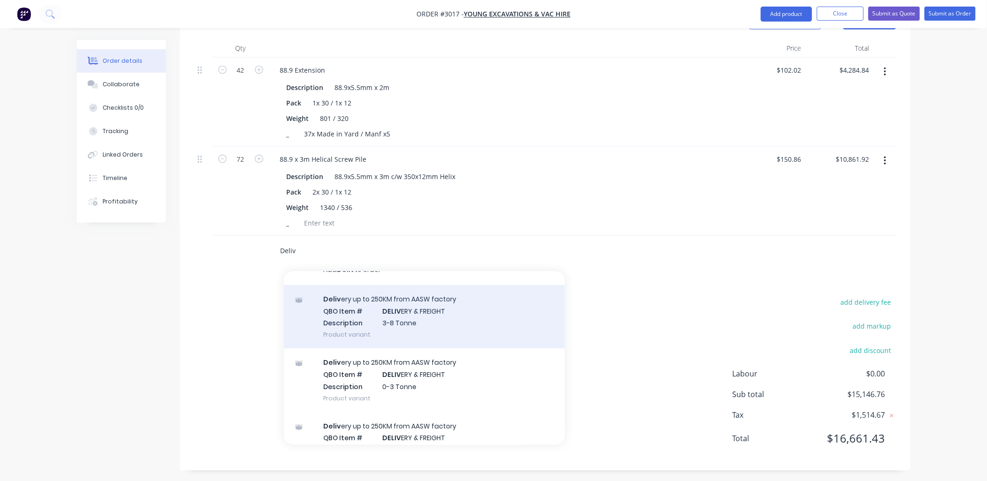
type input "Deliv"
click at [427, 298] on div "Deliv ery up to 250KM from AASW factory QBO Item # DELIV ERY & FREIGHT Descript…" at bounding box center [424, 316] width 281 height 63
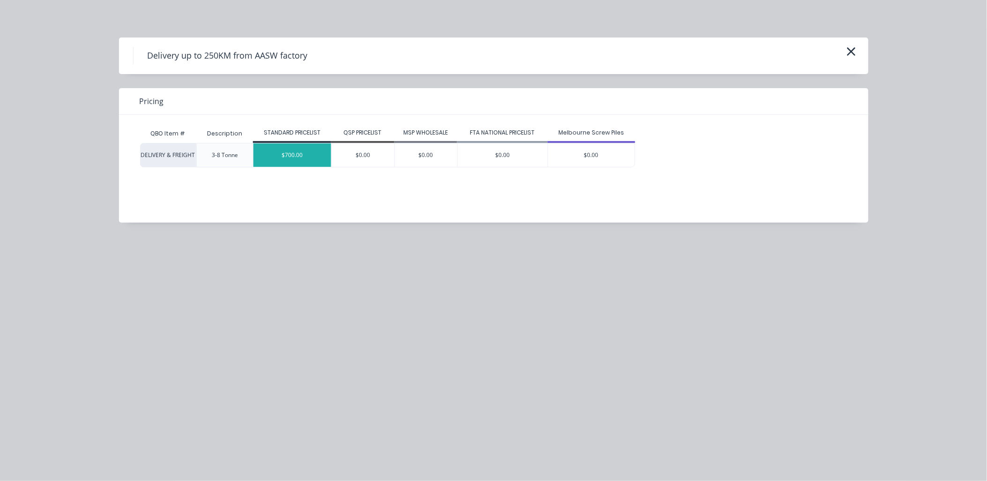
click at [313, 153] on div "$700.00" at bounding box center [292, 154] width 78 height 23
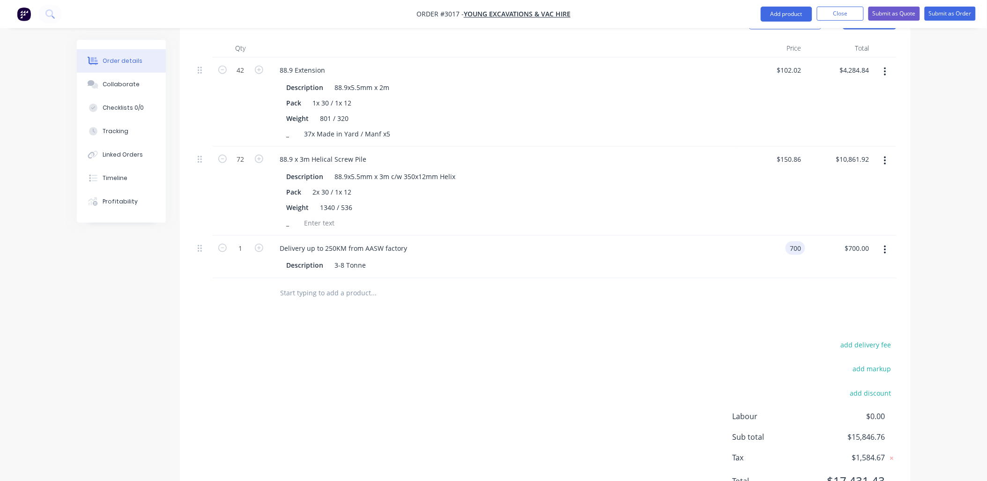
click at [785, 245] on div "700 700" at bounding box center [795, 248] width 20 height 14
type input "$500.00"
click at [545, 339] on div "add delivery fee add markup add discount Labour $0.00 Sub total $15,646.76 Tax …" at bounding box center [545, 419] width 703 height 160
click at [885, 341] on button "add delivery fee" at bounding box center [866, 345] width 60 height 13
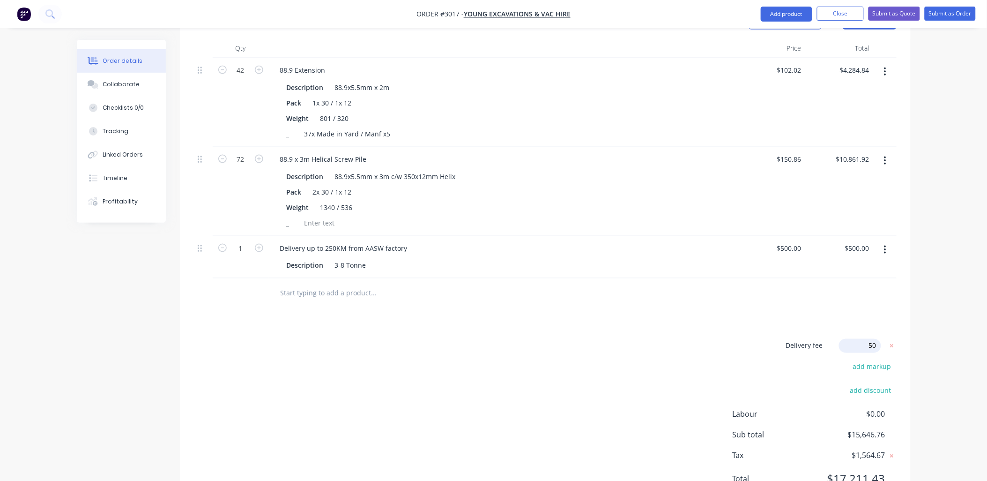
type input "500"
click at [723, 319] on div "Products Show / Hide columns Add product Qty Price Total 42 88.9 Extension Desc…" at bounding box center [545, 257] width 731 height 505
click at [885, 246] on icon "button" at bounding box center [885, 249] width 2 height 8
click at [829, 324] on div "Delete" at bounding box center [852, 331] width 72 height 14
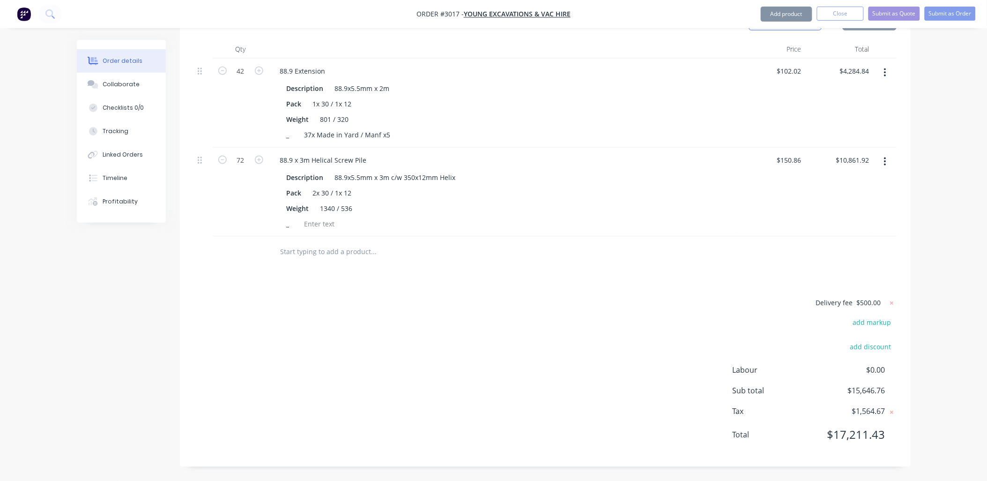
scroll to position [372, 0]
click at [542, 303] on div "Delivery fee $500.00 add markup add discount Labour $0.00 Sub total $15,646.76 …" at bounding box center [545, 377] width 703 height 155
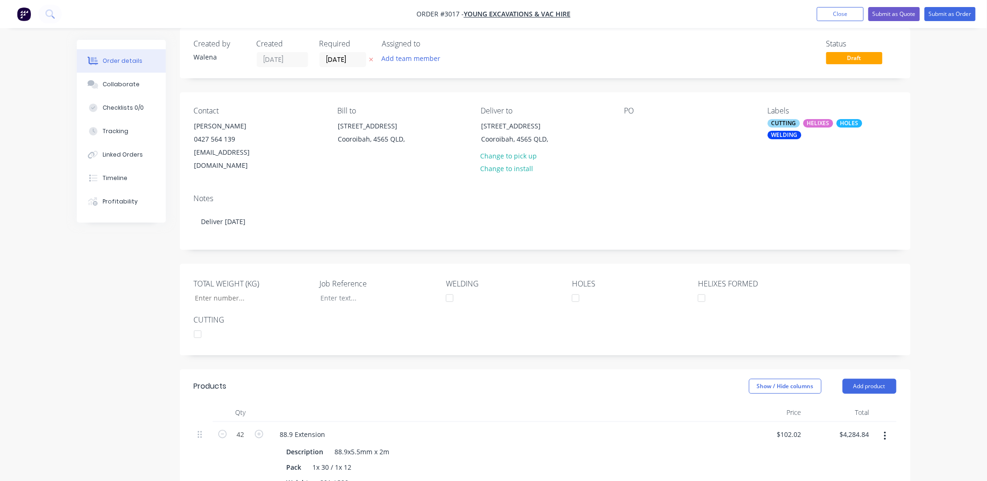
scroll to position [0, 0]
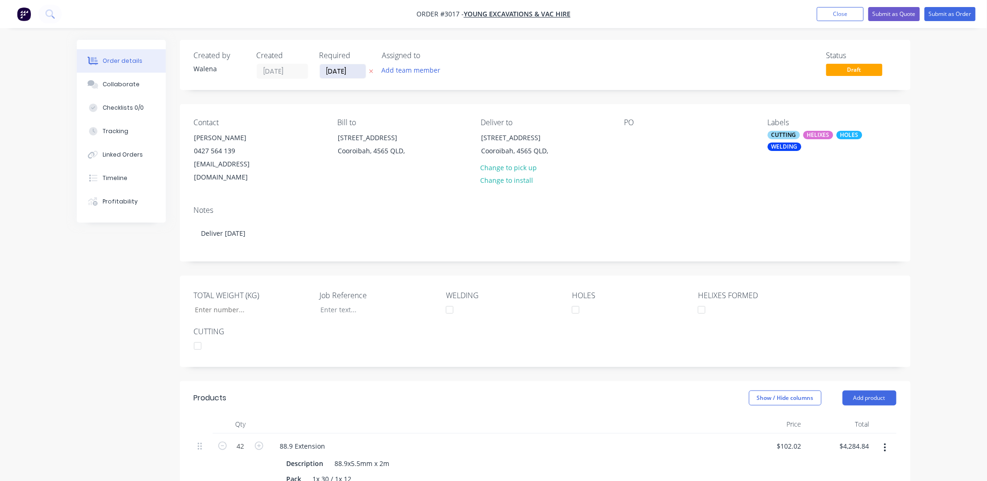
click at [333, 72] on input "[DATE]" at bounding box center [343, 71] width 46 height 14
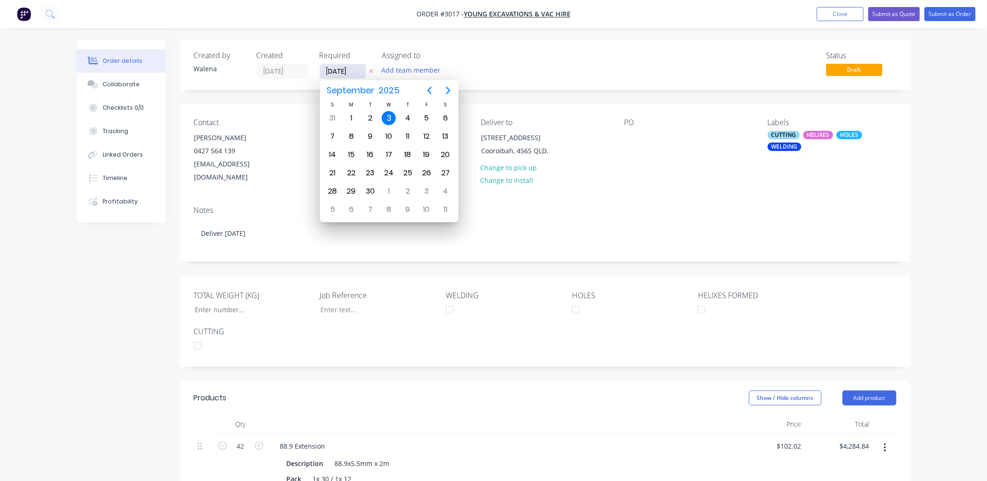
drag, startPoint x: 333, startPoint y: 72, endPoint x: 322, endPoint y: 72, distance: 11.2
click at [322, 72] on input "[DATE]" at bounding box center [343, 71] width 46 height 14
type input "[DATE]"
click at [389, 152] on div "17" at bounding box center [389, 155] width 14 height 14
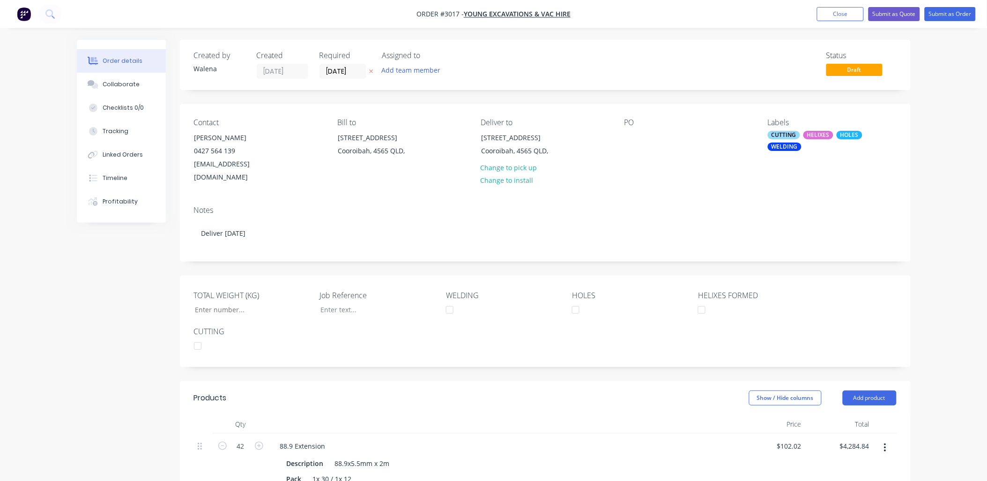
click at [564, 57] on div "Status Draft" at bounding box center [686, 65] width 421 height 28
click at [419, 71] on button "Add team member" at bounding box center [411, 70] width 69 height 13
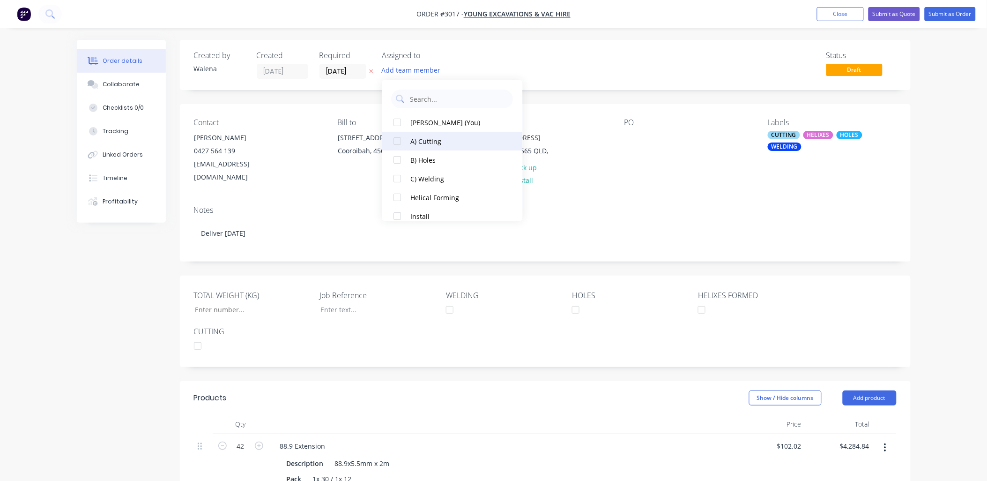
click at [399, 140] on div at bounding box center [397, 141] width 19 height 19
click at [399, 163] on div at bounding box center [397, 159] width 19 height 19
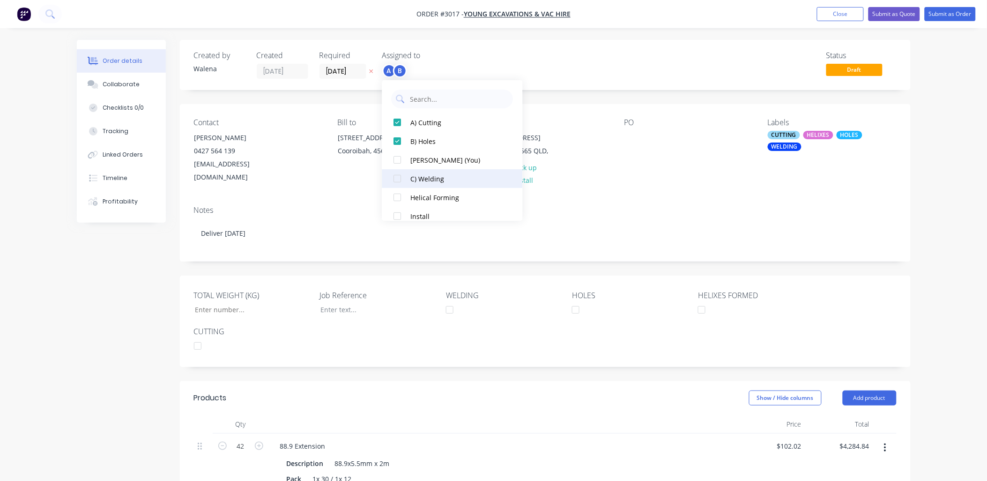
click at [399, 180] on div at bounding box center [397, 178] width 19 height 19
click at [396, 195] on div at bounding box center [397, 197] width 19 height 19
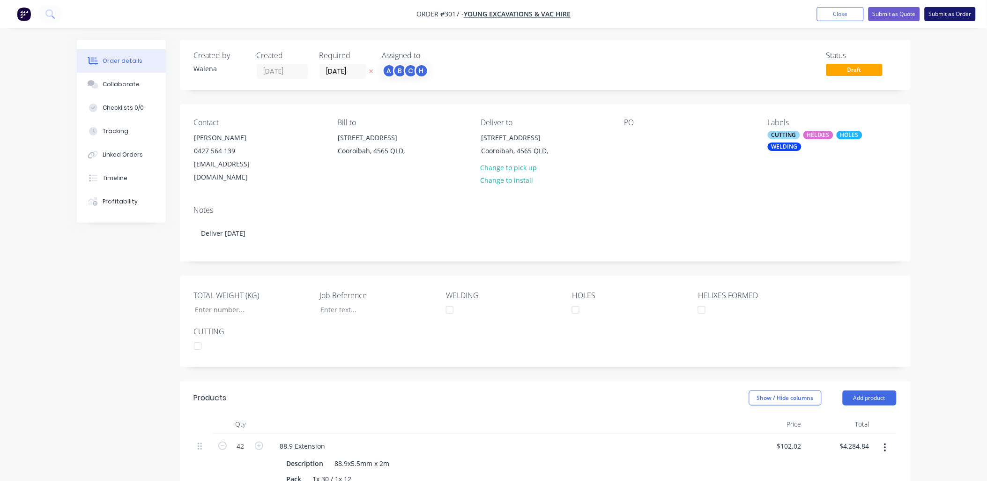
click at [957, 15] on button "Submit as Order" at bounding box center [950, 14] width 51 height 14
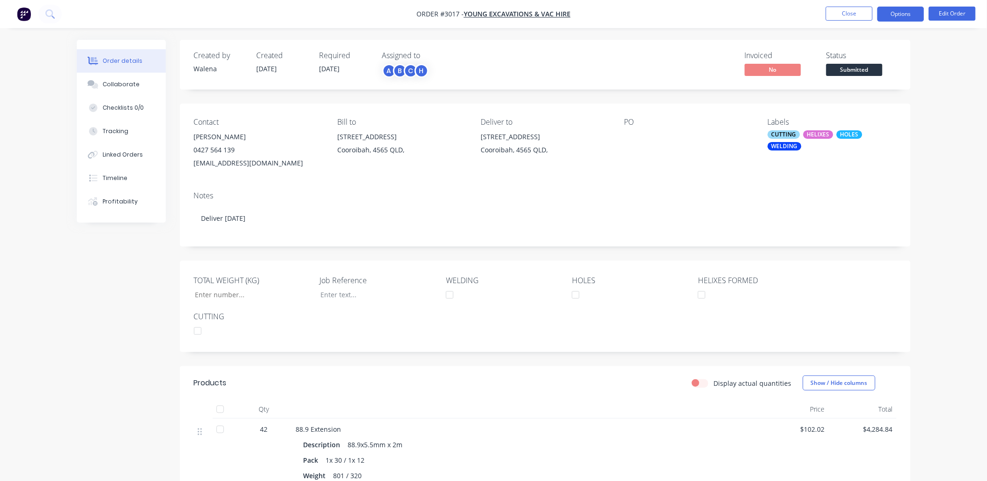
click at [905, 15] on button "Options" at bounding box center [900, 14] width 47 height 15
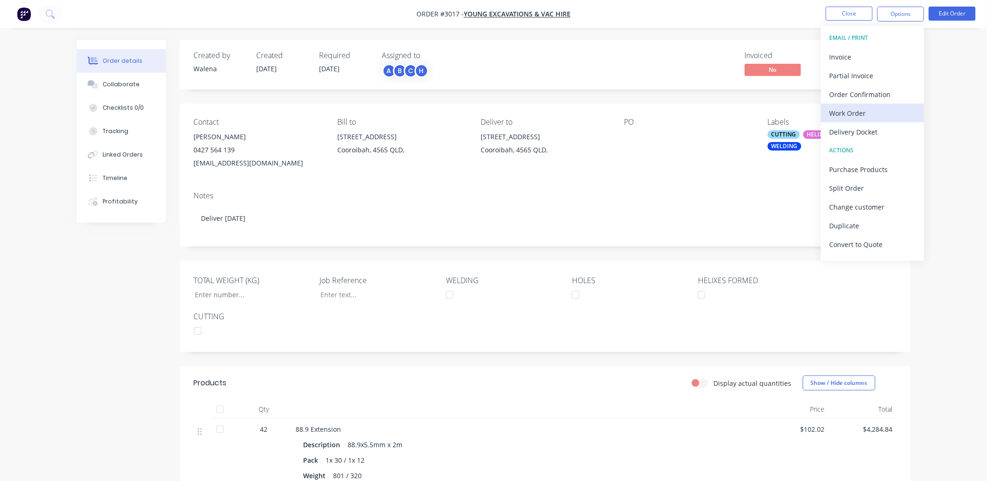
click at [869, 113] on div "Work Order" at bounding box center [872, 113] width 86 height 14
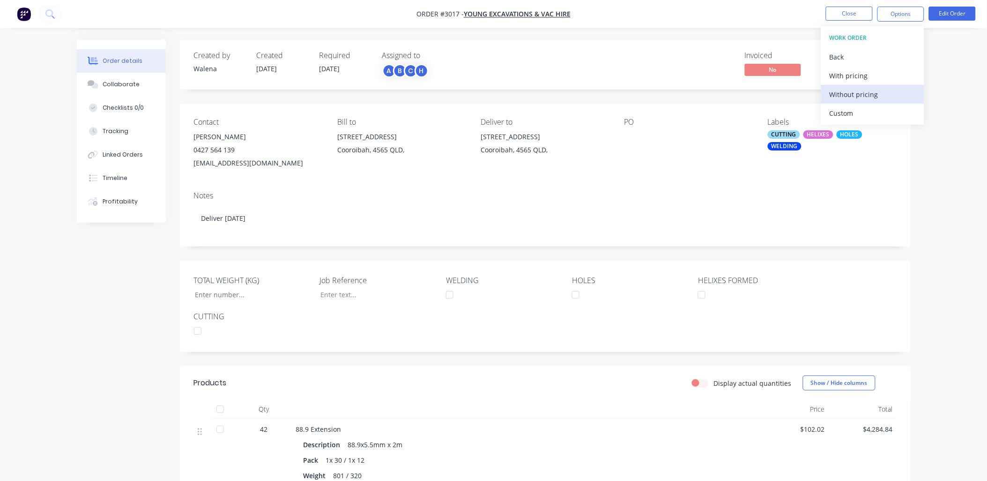
click at [879, 92] on div "Without pricing" at bounding box center [872, 95] width 86 height 14
click at [681, 194] on div "Notes" at bounding box center [545, 195] width 703 height 9
click at [631, 125] on div "PO" at bounding box center [688, 122] width 128 height 9
click at [632, 133] on div at bounding box center [682, 136] width 117 height 13
click at [632, 132] on div at bounding box center [682, 136] width 117 height 13
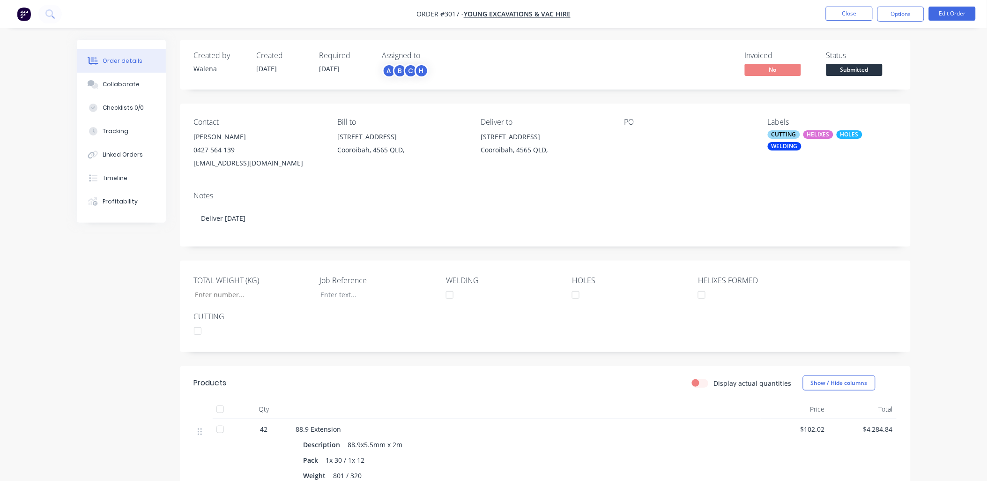
click at [641, 122] on div "PO" at bounding box center [688, 122] width 128 height 9
click at [950, 15] on button "Edit Order" at bounding box center [952, 14] width 47 height 14
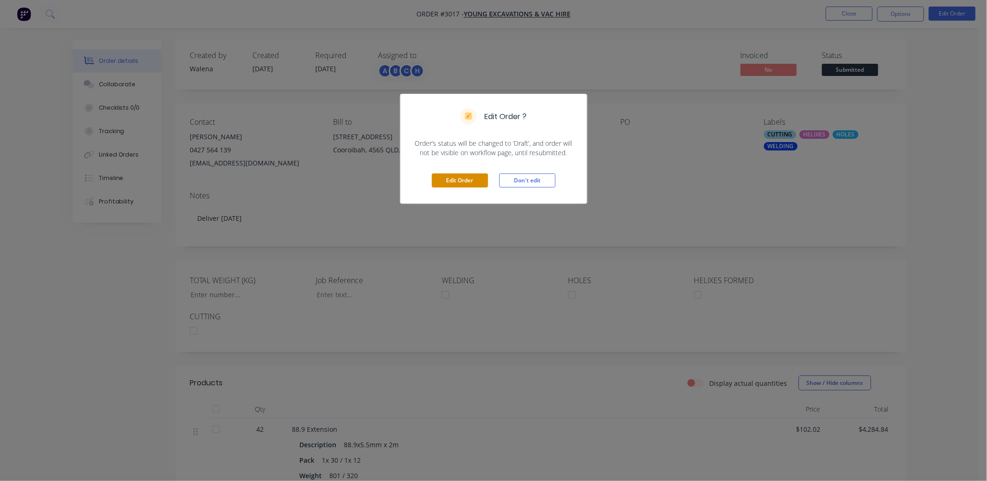
click at [464, 182] on button "Edit Order" at bounding box center [460, 180] width 56 height 14
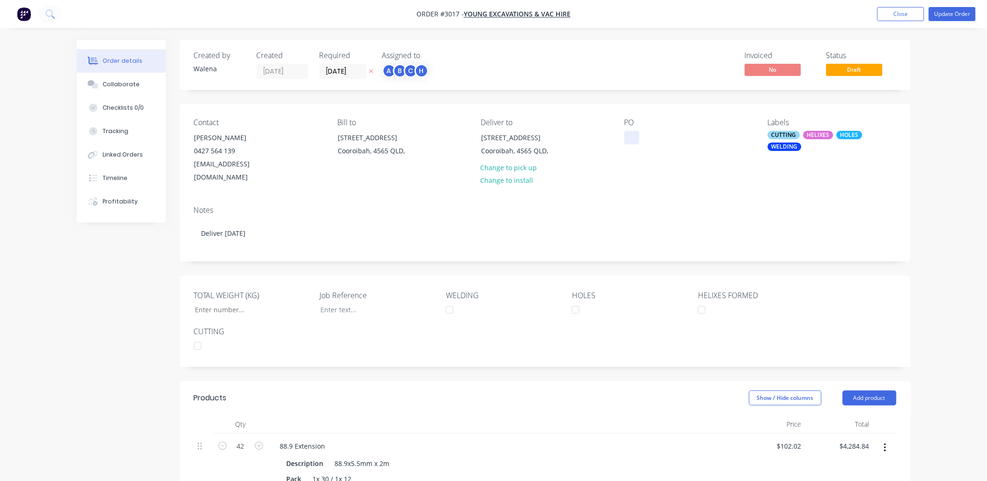
click at [629, 133] on div at bounding box center [631, 138] width 15 height 14
click at [224, 303] on input "TOTAL WEIGHT (KG)" at bounding box center [249, 310] width 124 height 14
click at [217, 303] on input "TOTAL WEIGHT (KG)" at bounding box center [249, 310] width 124 height 14
type input "4,374"
click at [942, 14] on button "Update Order" at bounding box center [952, 14] width 47 height 14
